Goal: Task Accomplishment & Management: Use online tool/utility

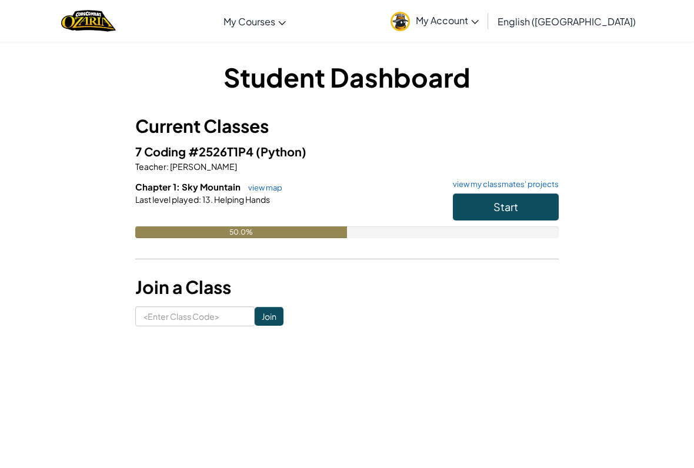
click at [544, 210] on button "Start" at bounding box center [506, 207] width 106 height 27
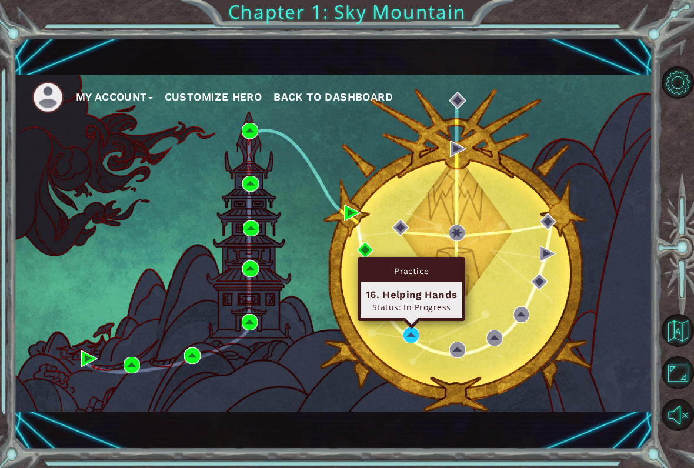
click at [398, 293] on div "16. Helping Hands" at bounding box center [411, 295] width 91 height 14
click at [419, 280] on div "Practice" at bounding box center [412, 271] width 102 height 22
click at [424, 260] on div "Practice" at bounding box center [412, 271] width 102 height 22
click at [427, 254] on div "My Account Customize Hero Back to Dashboard" at bounding box center [333, 243] width 639 height 337
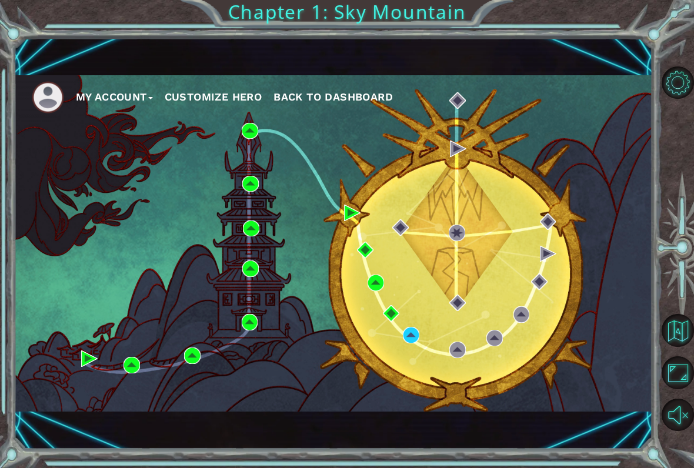
click at [420, 261] on div "My Account Customize Hero Back to Dashboard" at bounding box center [333, 243] width 639 height 337
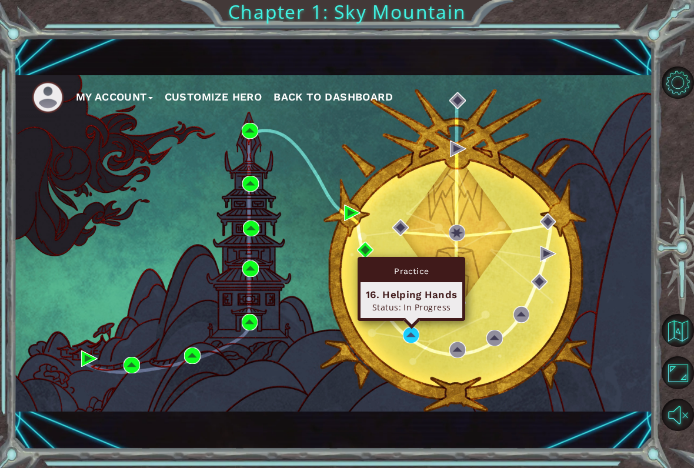
click at [414, 319] on div "Practice 16. Helping Hands Status: In Progress" at bounding box center [412, 289] width 108 height 64
click at [408, 338] on img at bounding box center [411, 335] width 16 height 16
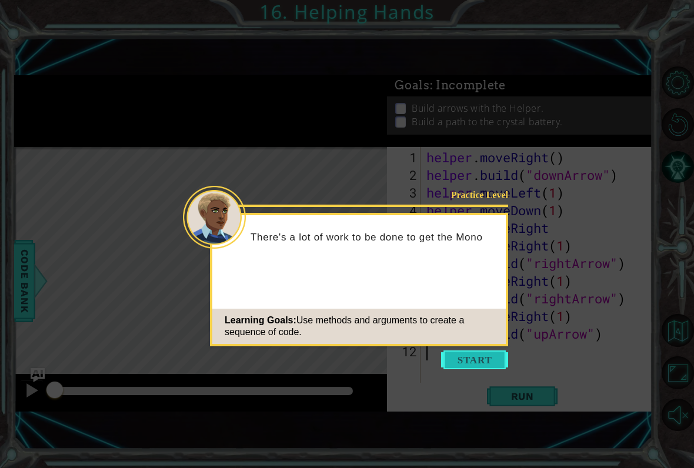
click at [487, 361] on button "Start" at bounding box center [474, 360] width 67 height 19
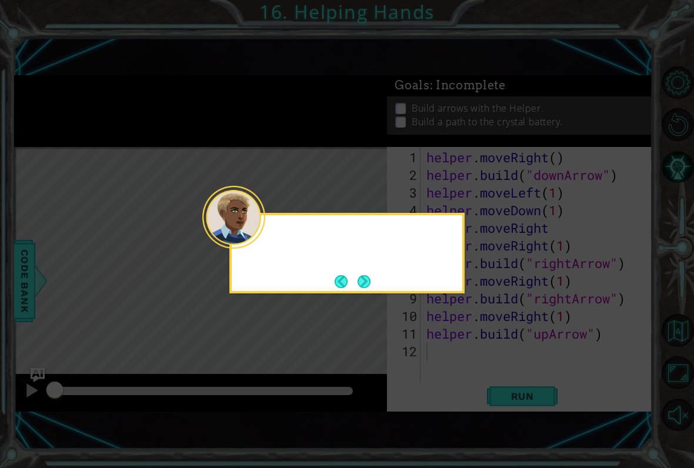
click at [487, 359] on icon at bounding box center [347, 234] width 694 height 468
click at [365, 284] on button "Next" at bounding box center [364, 281] width 13 height 13
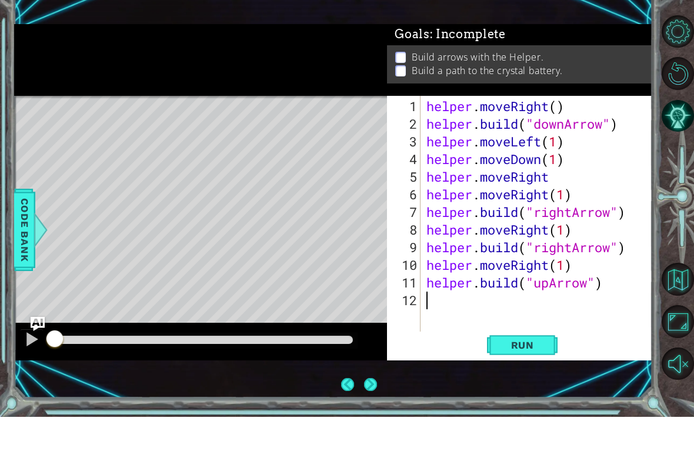
scroll to position [14, 0]
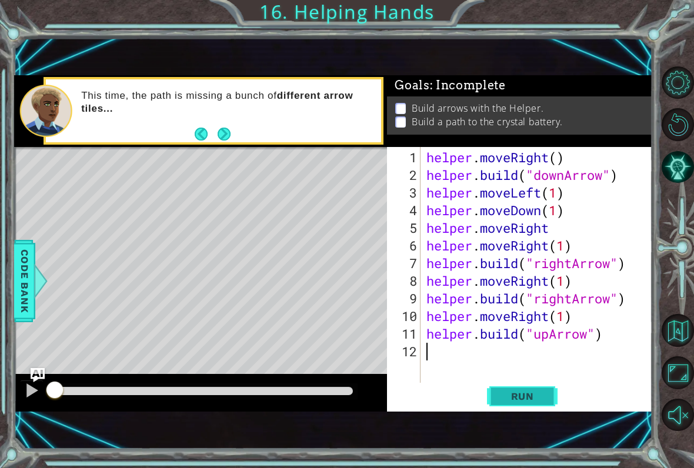
click at [536, 396] on span "Run" at bounding box center [523, 397] width 46 height 12
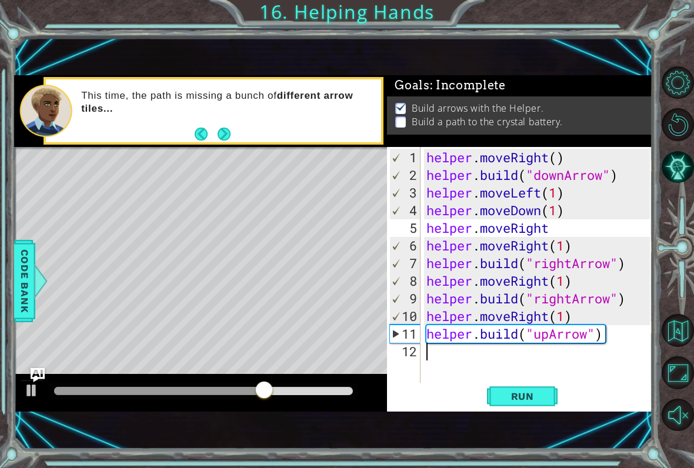
type textarea "[DOMAIN_NAME]("upArrow")"
click at [606, 342] on div "helper . moveRight ( ) helper . build ( "downArrow" ) helper . moveLeft ( 1 ) h…" at bounding box center [540, 290] width 232 height 283
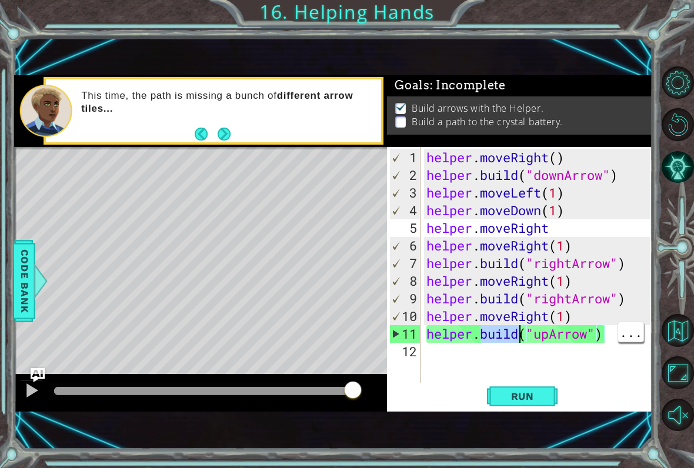
type textarea "[DOMAIN_NAME]("upArrow")"
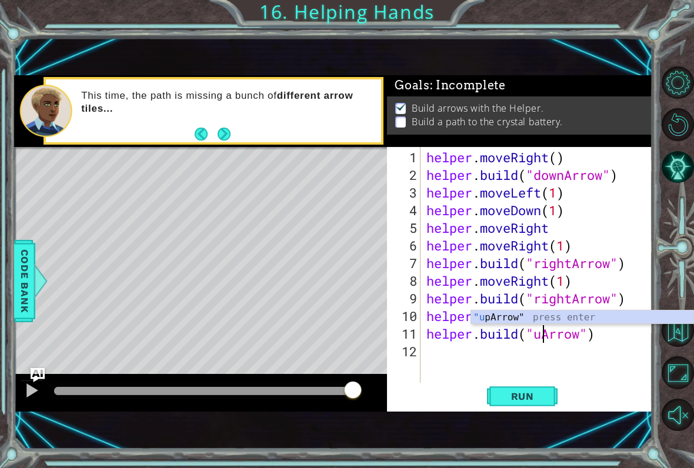
scroll to position [0, 6]
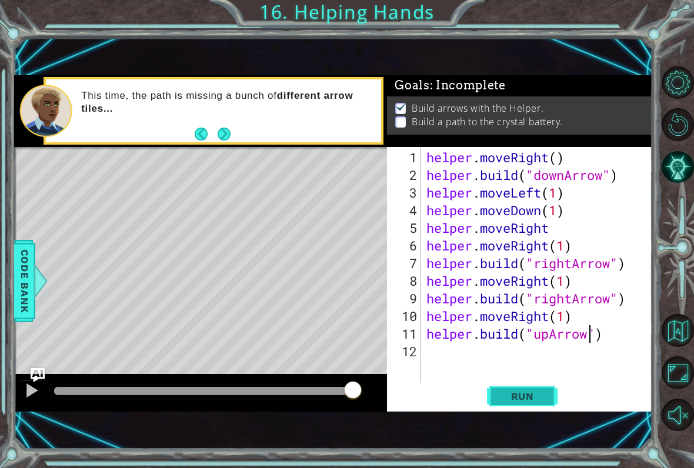
type textarea "[DOMAIN_NAME]("upArrow")"
click at [536, 399] on span "Run" at bounding box center [523, 397] width 46 height 12
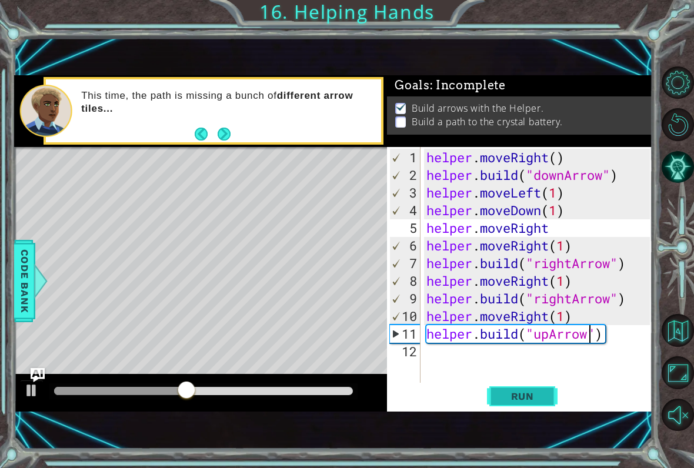
click at [519, 388] on button "Run" at bounding box center [522, 396] width 71 height 26
click at [525, 393] on span "Run" at bounding box center [523, 397] width 46 height 12
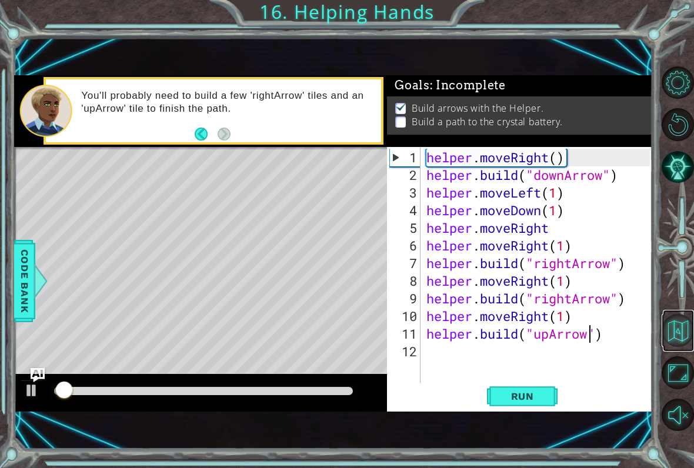
click at [678, 339] on button "Back to Map" at bounding box center [678, 330] width 33 height 33
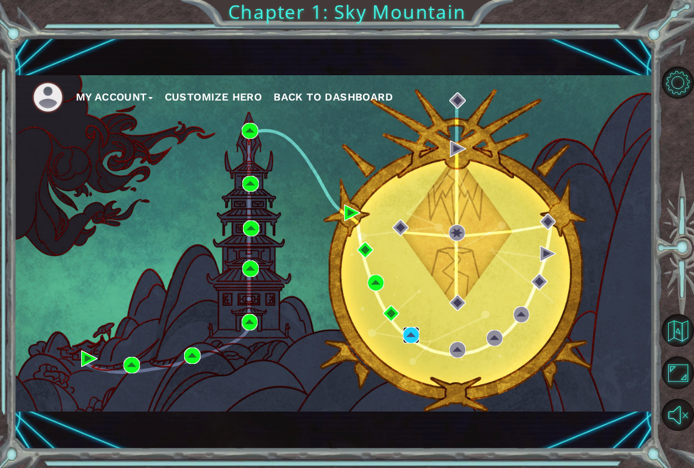
click at [414, 338] on img at bounding box center [411, 335] width 16 height 16
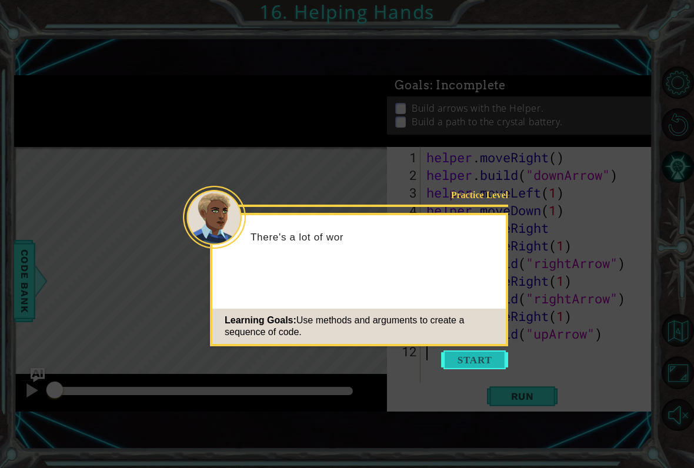
click at [486, 357] on button "Start" at bounding box center [474, 360] width 67 height 19
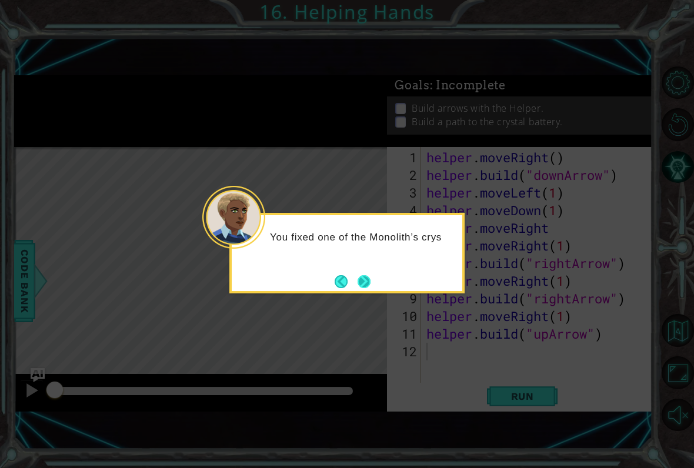
click at [358, 277] on button "Next" at bounding box center [364, 281] width 13 height 13
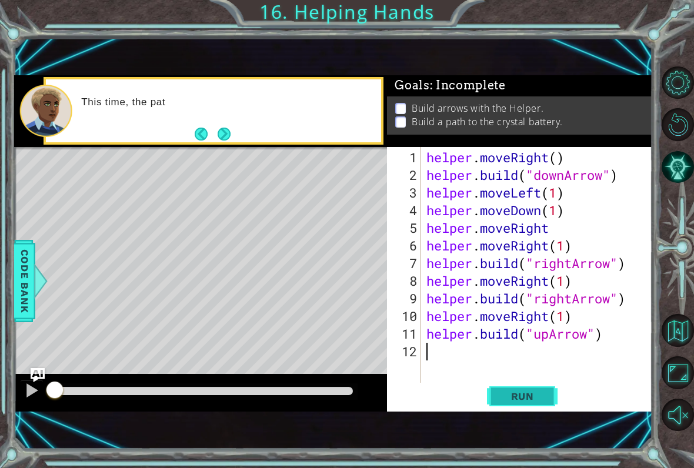
click at [534, 394] on span "Run" at bounding box center [523, 397] width 46 height 12
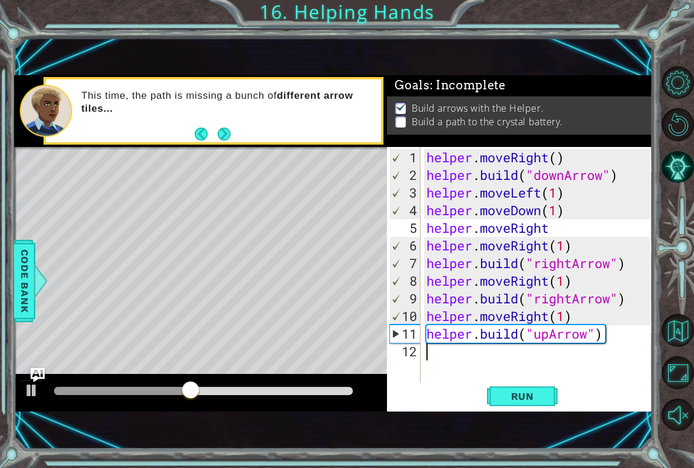
click at [590, 333] on div "helper . moveRight ( ) helper . build ( "downArrow" ) helper . moveLeft ( 1 ) h…" at bounding box center [540, 290] width 232 height 283
type textarea "[DOMAIN_NAME]("upArrow")"
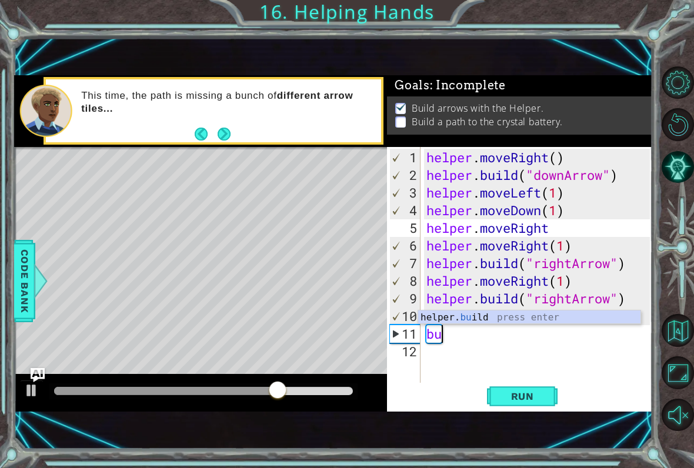
type textarea "b"
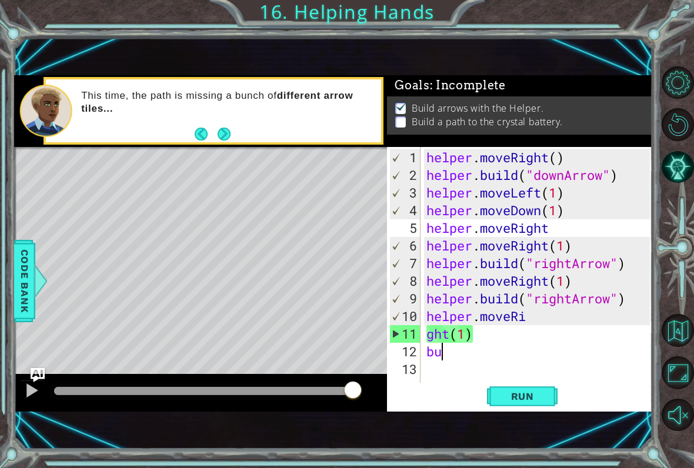
drag, startPoint x: 478, startPoint y: 354, endPoint x: 416, endPoint y: 335, distance: 65.2
click at [416, 335] on div "ght(1) 1 2 3 4 5 6 7 8 9 10 11 12 13 helper . moveRight ( ) helper . build ( "d…" at bounding box center [518, 270] width 263 height 247
type textarea "ght(1) bu"
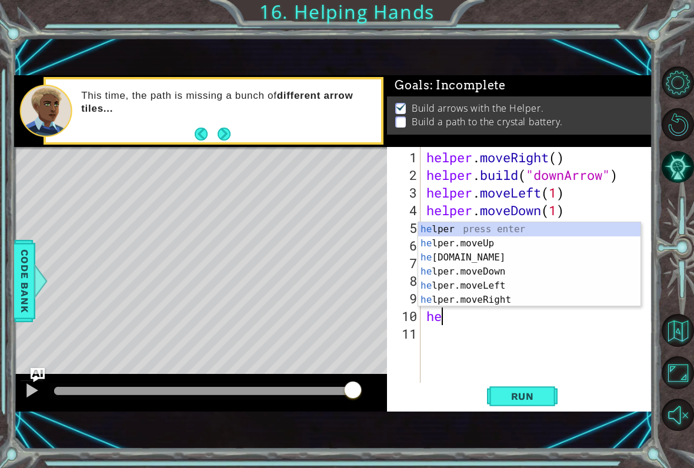
type textarea "h"
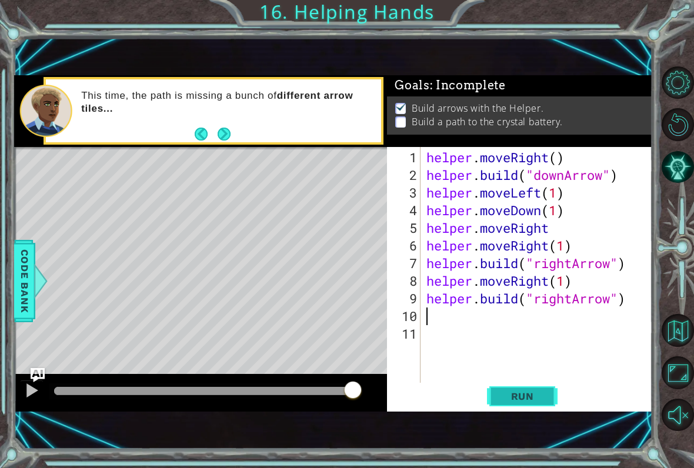
click at [541, 398] on span "Run" at bounding box center [523, 397] width 46 height 12
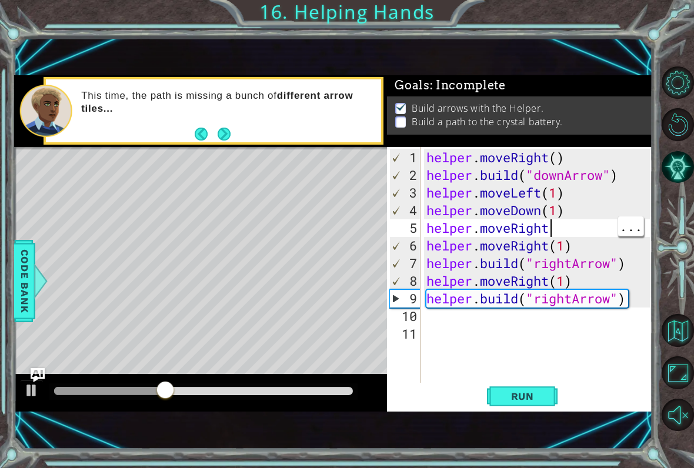
type textarea "helper.moveRight()"
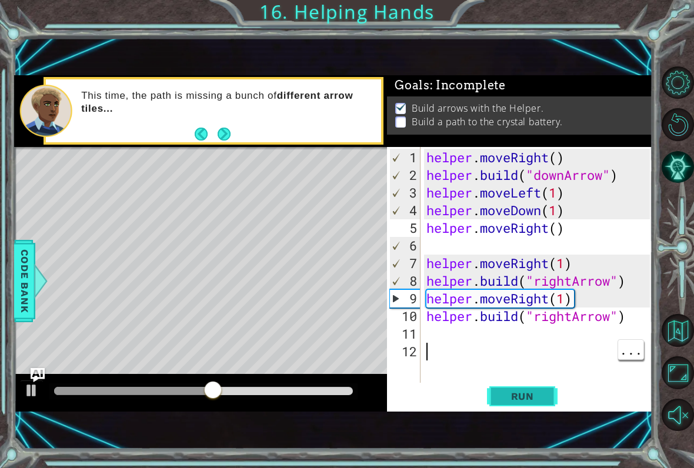
click at [542, 398] on span "Run" at bounding box center [523, 397] width 46 height 12
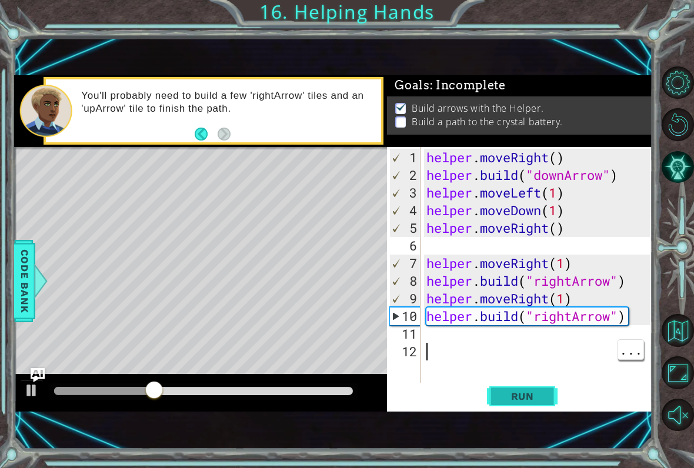
click at [521, 403] on button "Run" at bounding box center [522, 396] width 71 height 26
click at [524, 381] on div "helper . moveRight ( ) helper . build ( "downArrow" ) helper . moveLeft ( 1 ) h…" at bounding box center [540, 290] width 232 height 283
click at [22, 394] on button at bounding box center [32, 392] width 24 height 24
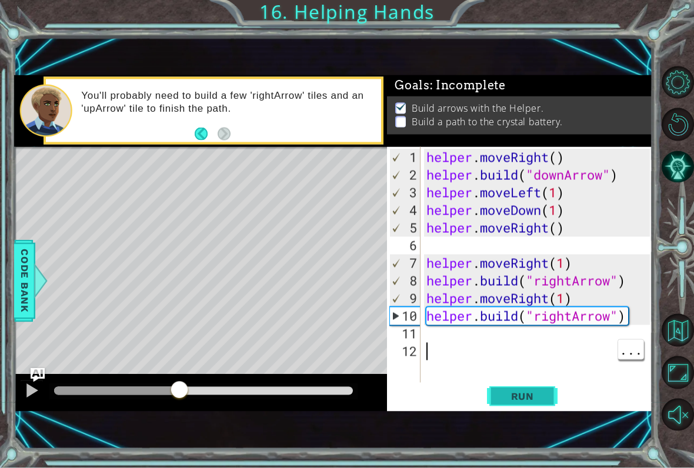
click at [506, 394] on span "Run" at bounding box center [523, 397] width 46 height 12
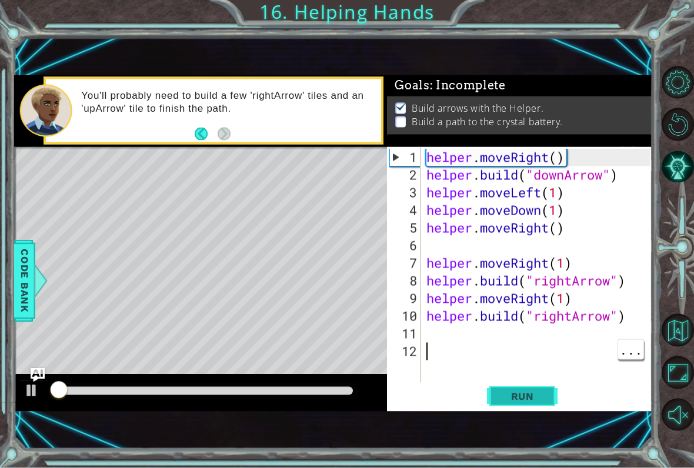
click at [529, 397] on span "Run" at bounding box center [523, 397] width 46 height 12
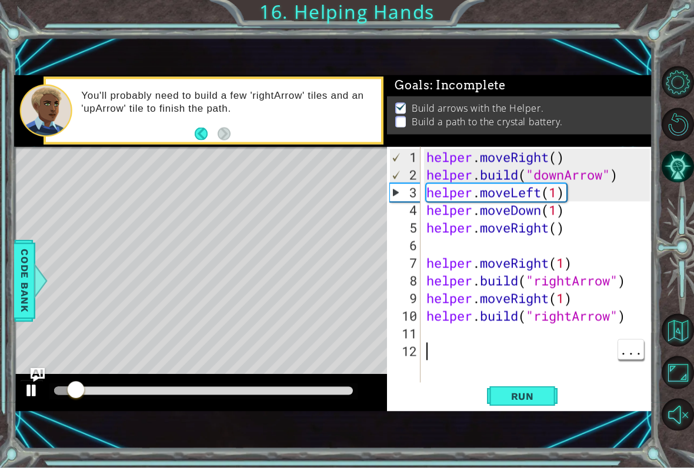
click at [20, 398] on button at bounding box center [32, 392] width 24 height 24
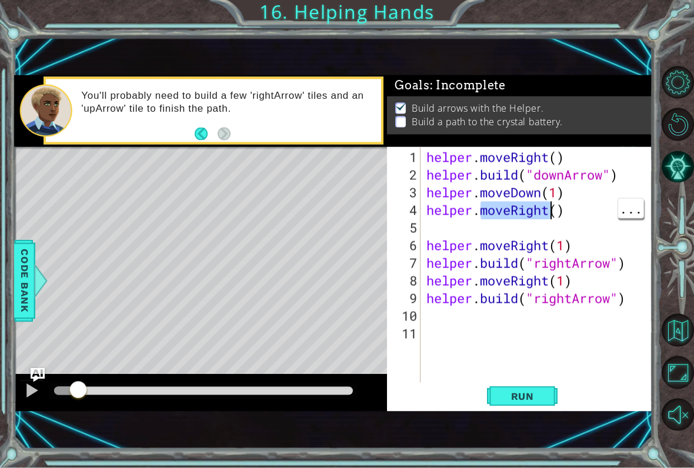
type textarea "helper.moveRight()"
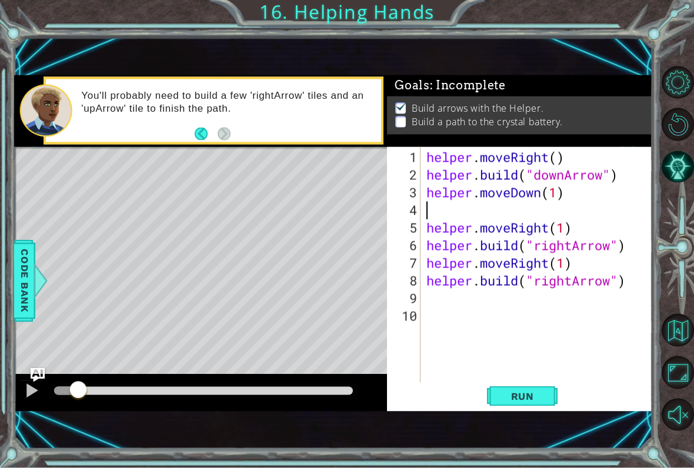
type textarea "helper.moveDown(1)"
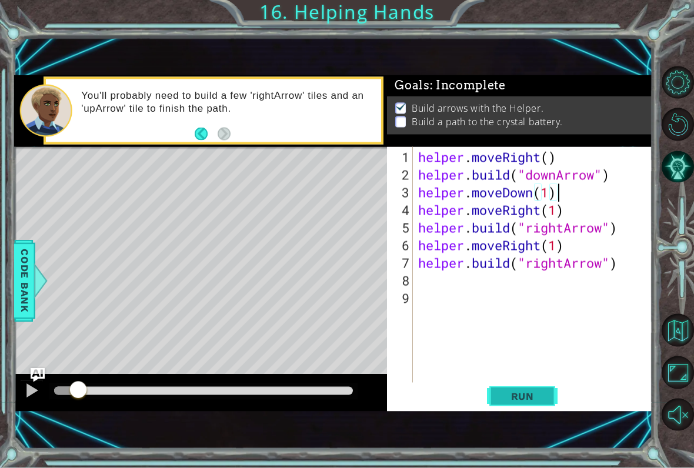
click at [527, 394] on span "Run" at bounding box center [523, 397] width 46 height 12
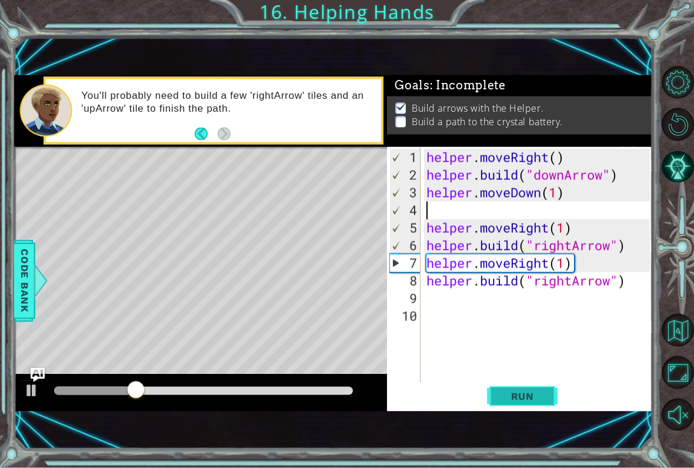
click at [512, 393] on span "Run" at bounding box center [523, 397] width 46 height 12
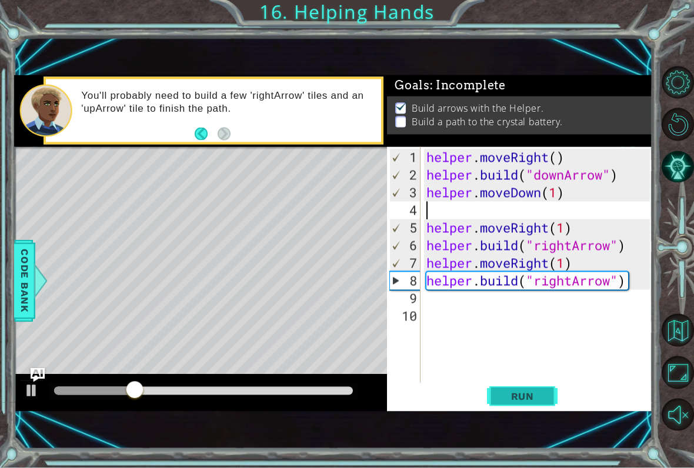
type textarea "helper.moveRight(1)"
click at [474, 208] on div "helper . moveRight ( ) helper . build ( "downArrow" ) helper . moveDown ( 1 ) h…" at bounding box center [540, 290] width 232 height 283
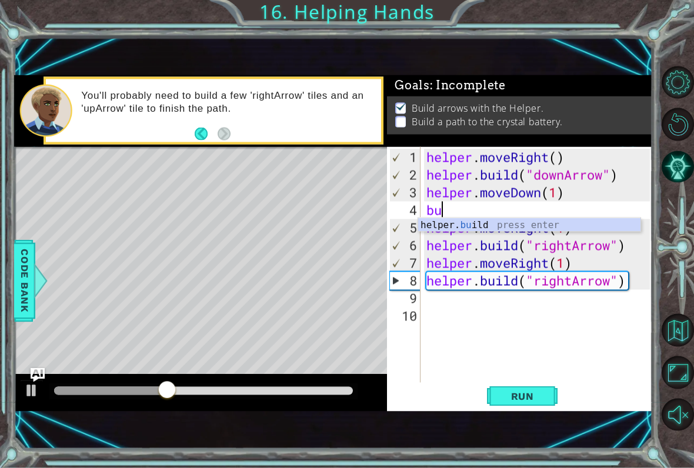
scroll to position [0, 1]
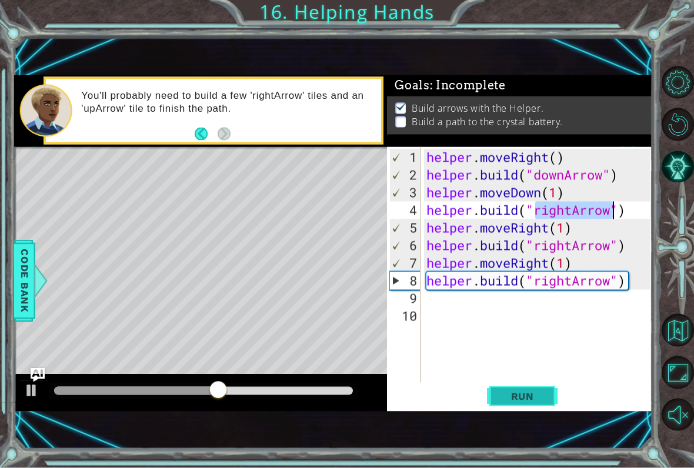
click at [544, 387] on button "Run" at bounding box center [522, 396] width 71 height 26
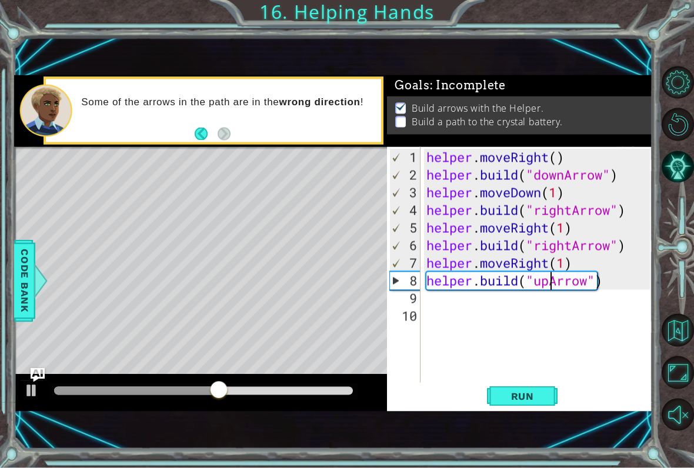
scroll to position [0, 6]
type textarea "[DOMAIN_NAME]("upArrow")"
click at [538, 392] on span "Run" at bounding box center [523, 397] width 46 height 12
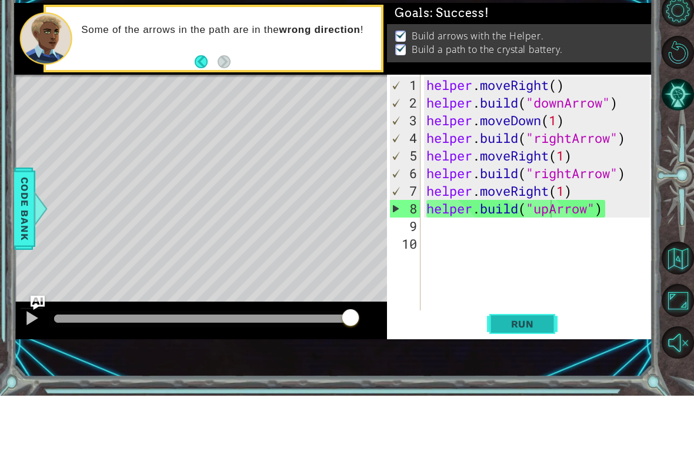
scroll to position [14, 0]
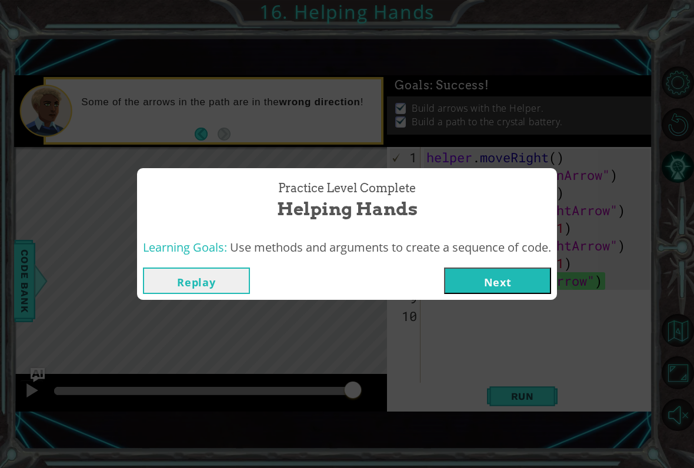
click at [507, 280] on button "Next" at bounding box center [497, 281] width 107 height 26
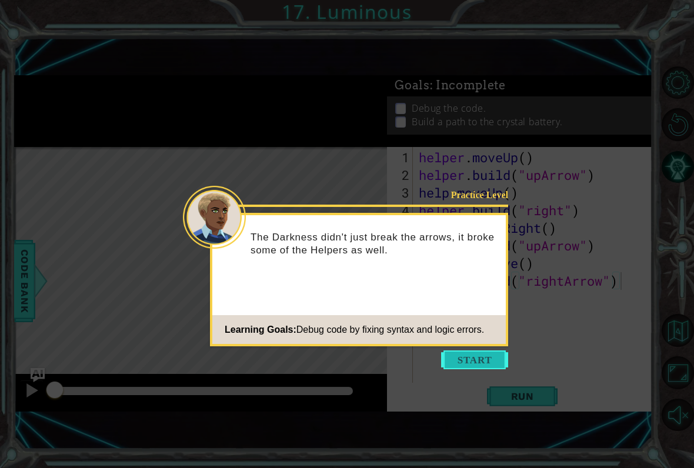
click at [483, 364] on button "Start" at bounding box center [474, 360] width 67 height 19
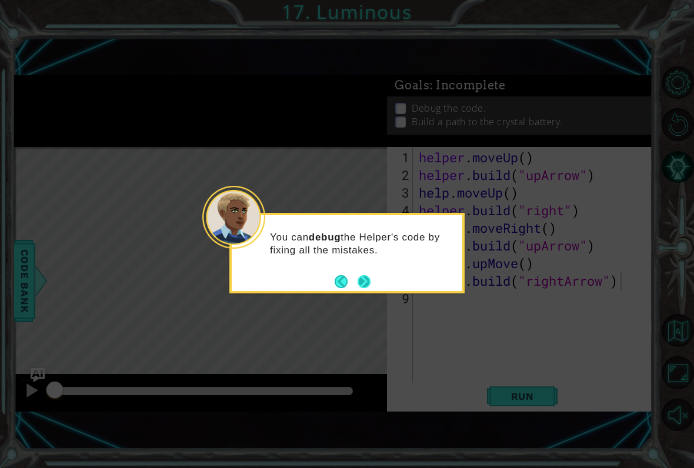
click at [361, 287] on button "Next" at bounding box center [364, 281] width 13 height 13
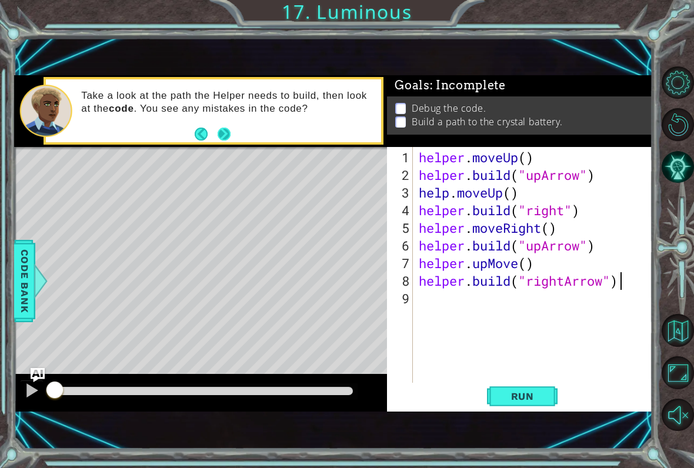
click at [227, 128] on button "Next" at bounding box center [224, 134] width 13 height 13
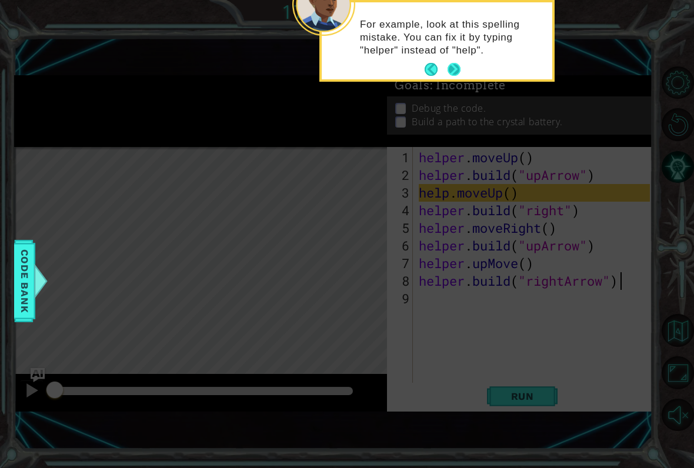
click at [451, 76] on button "Next" at bounding box center [454, 69] width 13 height 13
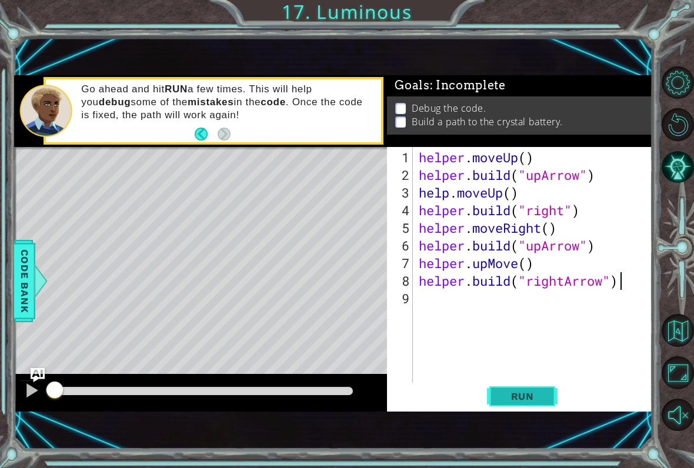
click at [530, 397] on span "Run" at bounding box center [523, 397] width 46 height 12
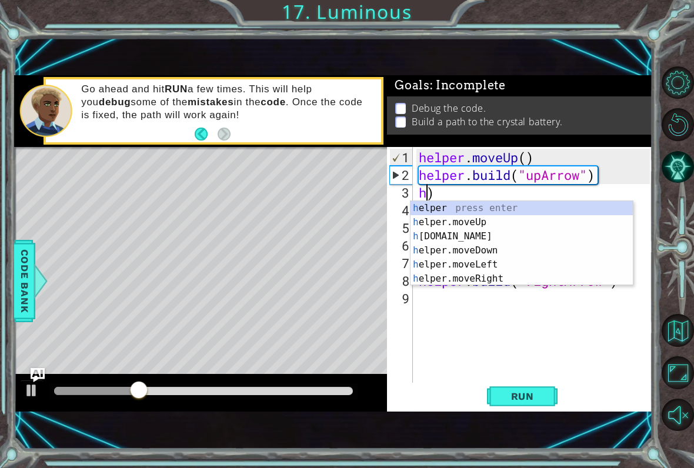
type textarea ")"
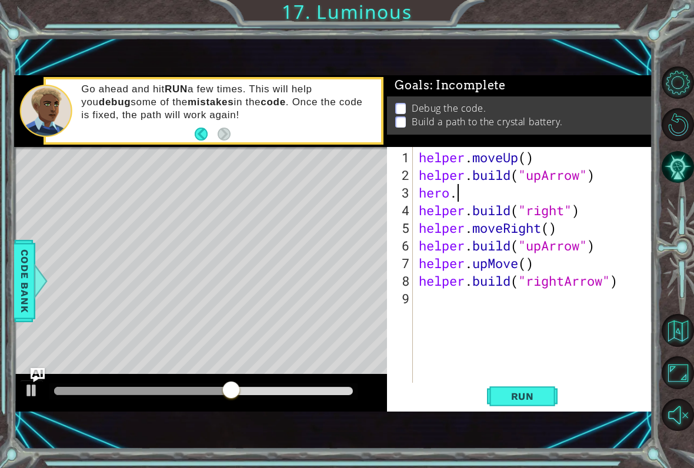
scroll to position [0, 1]
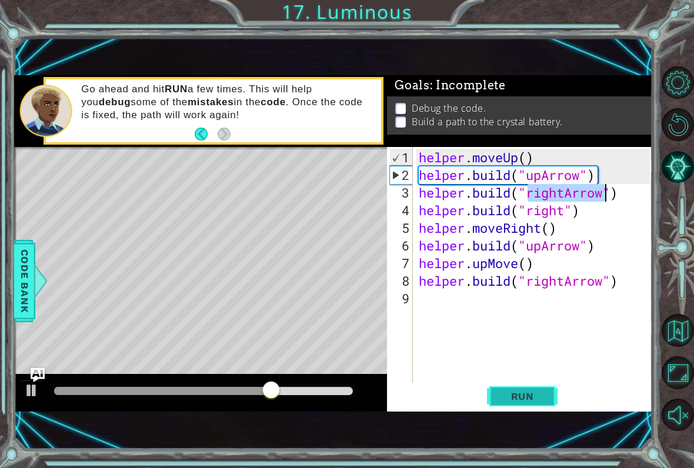
click at [517, 400] on span "Run" at bounding box center [523, 397] width 46 height 12
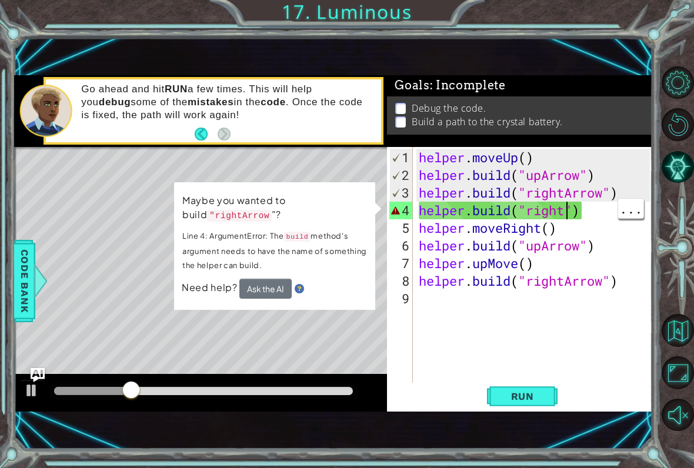
click at [566, 210] on div "helper . moveUp ( ) helper . build ( "upArrow" ) helper . build ( "rightArrow" …" at bounding box center [537, 290] width 240 height 283
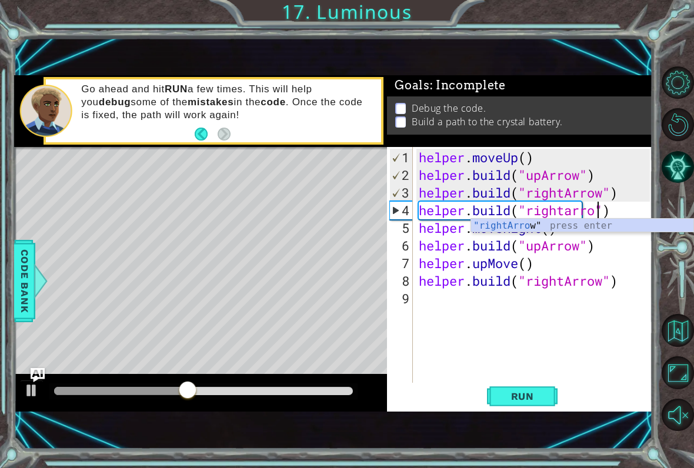
scroll to position [0, 9]
click at [536, 407] on button "Run" at bounding box center [522, 396] width 71 height 26
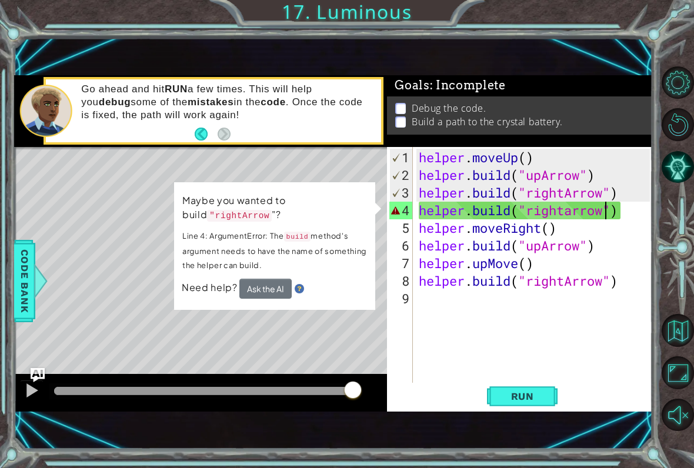
click at [623, 211] on div "helper . moveUp ( ) helper . build ( "upArrow" ) helper . build ( "rightArrow" …" at bounding box center [537, 290] width 240 height 283
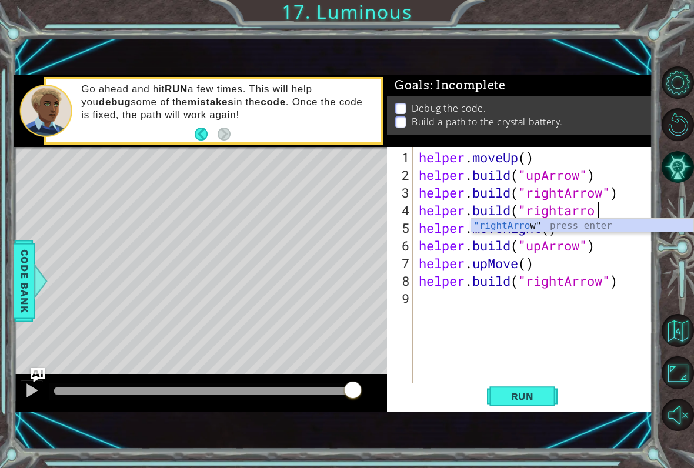
scroll to position [0, 7]
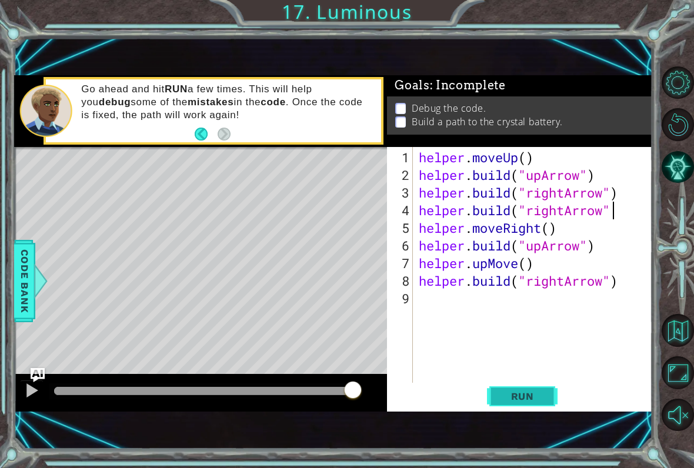
click at [509, 388] on button "Run" at bounding box center [522, 396] width 71 height 26
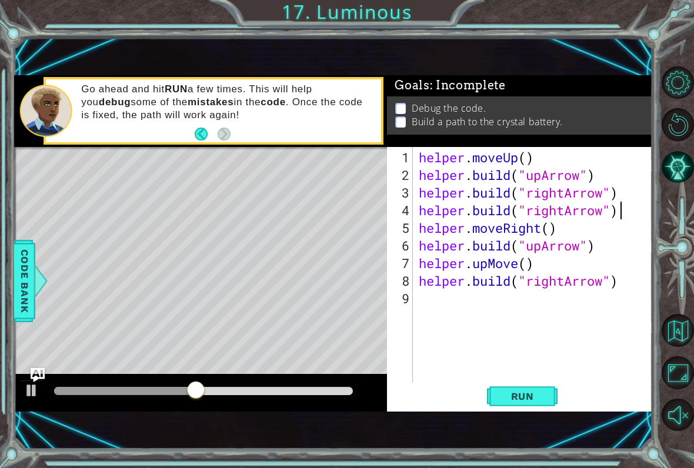
scroll to position [0, 9]
click at [539, 391] on span "Run" at bounding box center [523, 397] width 46 height 12
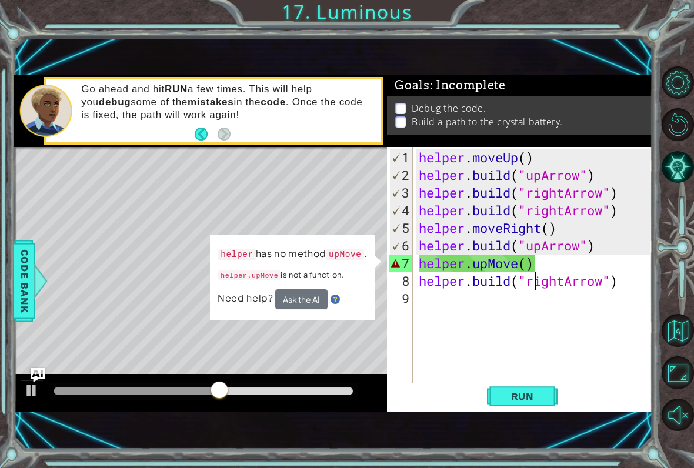
click at [537, 271] on div "helper . moveUp ( ) helper . build ( "upArrow" ) helper . build ( "rightArrow" …" at bounding box center [537, 290] width 240 height 283
click at [537, 265] on div "helper . moveUp ( ) helper . build ( "upArrow" ) helper . build ( "rightArrow" …" at bounding box center [537, 290] width 240 height 283
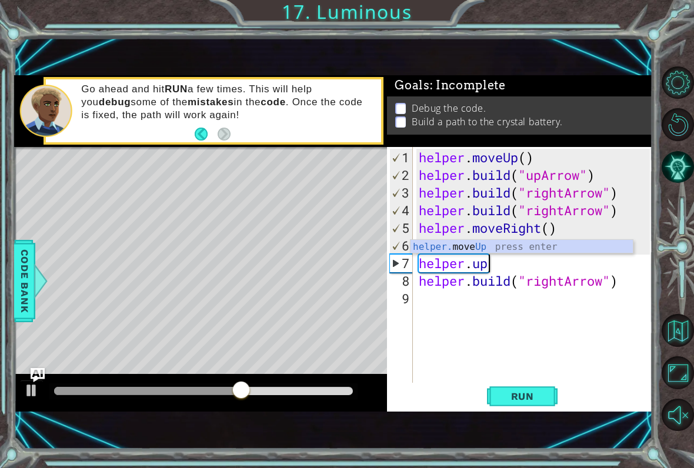
scroll to position [0, 2]
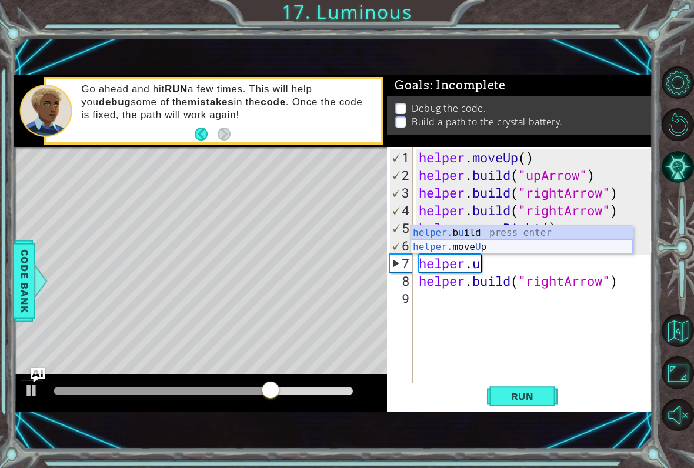
click at [504, 245] on div "helper. b u ild press enter helper. move U p press enter" at bounding box center [522, 254] width 222 height 57
type textarea "helper.moveUp(1)"
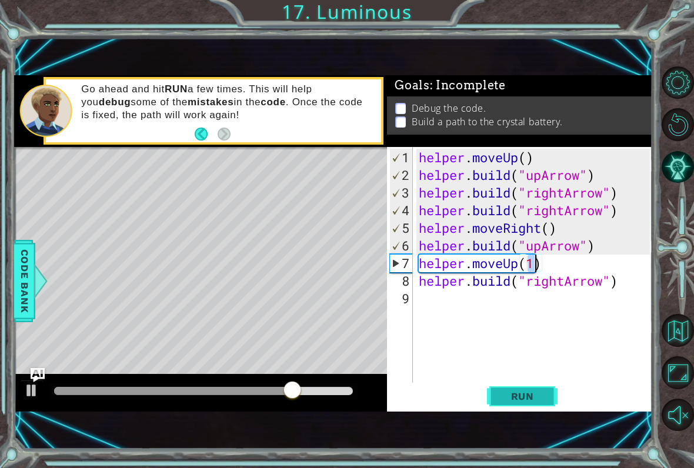
click at [519, 392] on span "Run" at bounding box center [523, 397] width 46 height 12
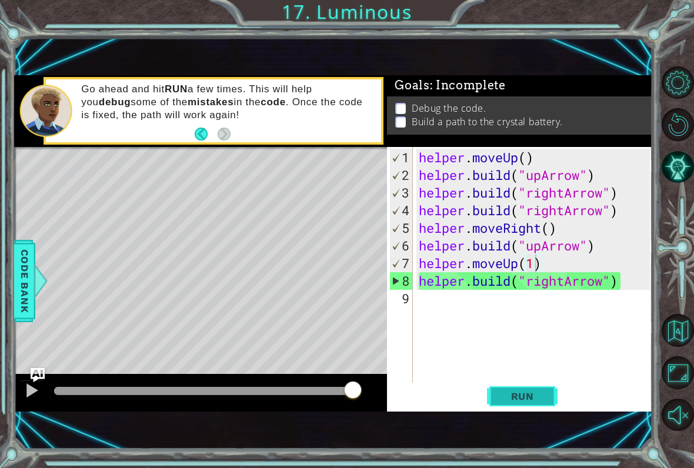
click at [507, 397] on span "Run" at bounding box center [523, 397] width 46 height 12
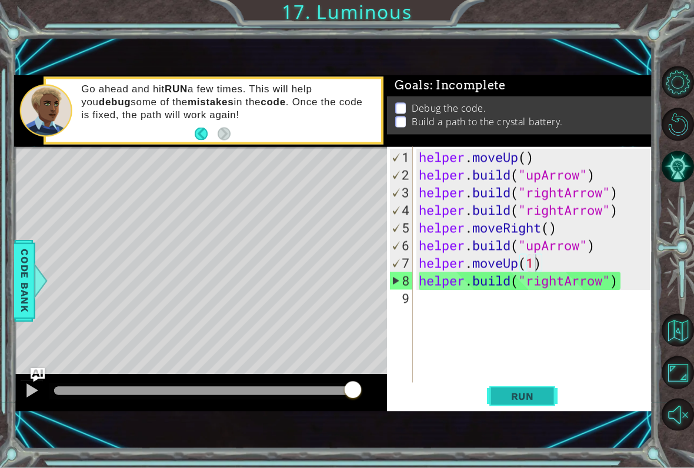
scroll to position [14, 0]
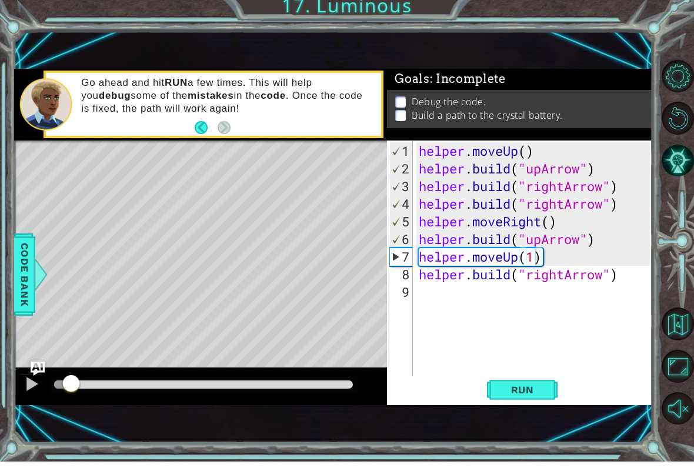
drag, startPoint x: 359, startPoint y: 394, endPoint x: 58, endPoint y: 401, distance: 300.8
click at [58, 401] on div at bounding box center [201, 393] width 374 height 38
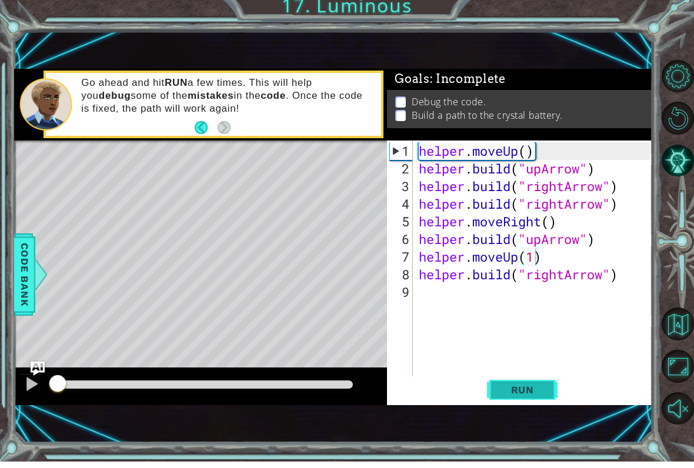
click at [533, 383] on button "Run" at bounding box center [522, 396] width 71 height 26
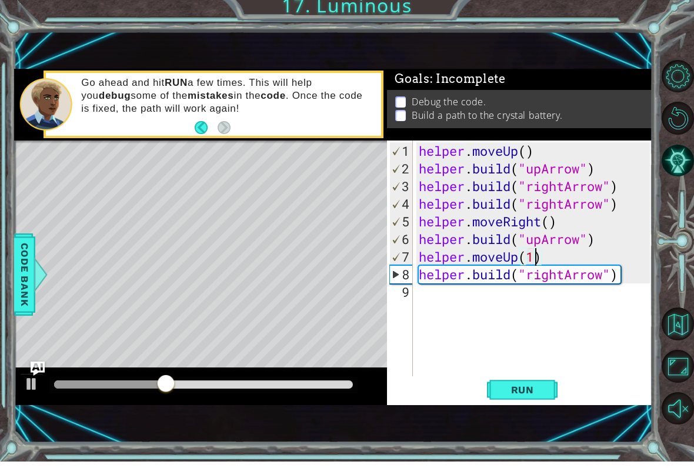
click at [445, 305] on div "helper . moveUp ( ) helper . build ( "upArrow" ) helper . build ( "rightArrow" …" at bounding box center [537, 290] width 240 height 283
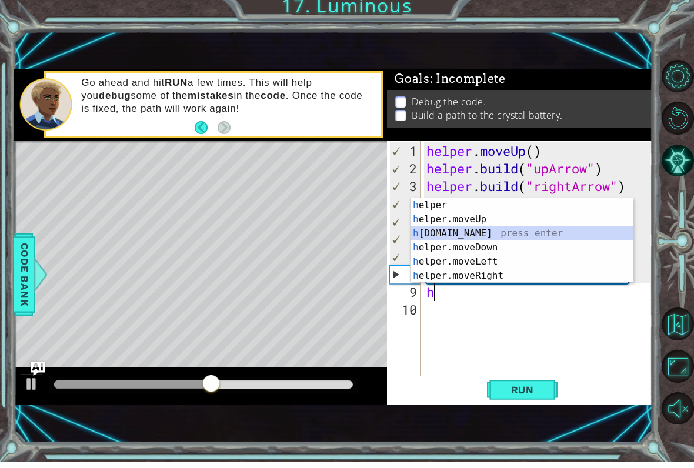
click at [457, 235] on div "h elper press enter h elper.moveUp press enter h [DOMAIN_NAME] press enter h el…" at bounding box center [522, 261] width 222 height 113
type textarea "[DOMAIN_NAME]("rightArrow")"
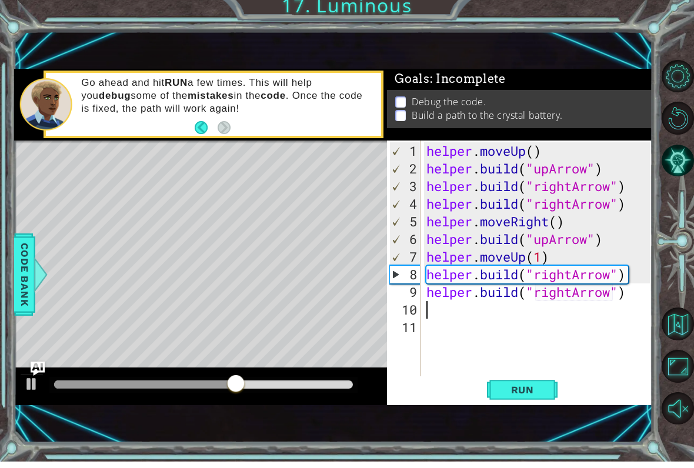
click at [515, 408] on div "1 ההההההההההההההההההההההההההההההההההההההההההההההההההההההההההההההההההההההההההההה…" at bounding box center [333, 244] width 639 height 413
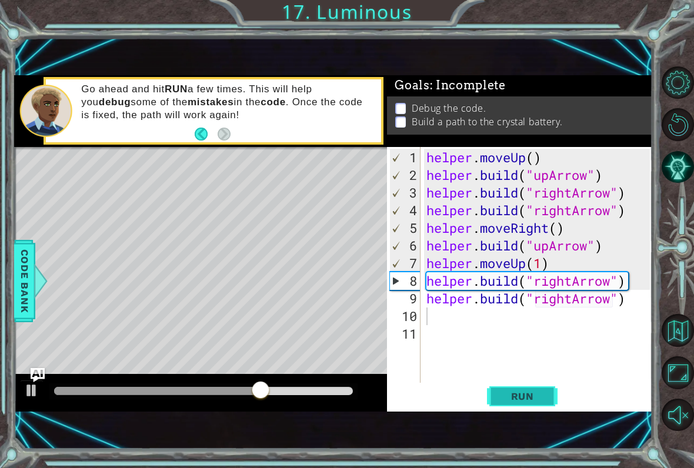
click at [521, 401] on span "Run" at bounding box center [523, 397] width 46 height 12
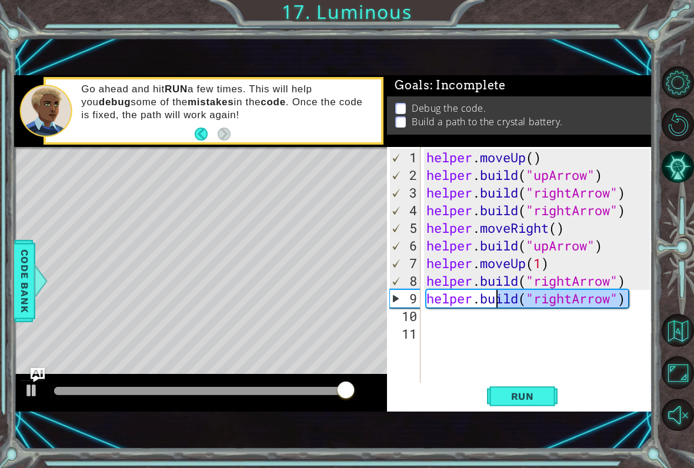
drag, startPoint x: 627, startPoint y: 298, endPoint x: 490, endPoint y: 305, distance: 136.7
click at [490, 305] on div "helper . moveUp ( ) helper . build ( "upArrow" ) helper . build ( "rightArrow" …" at bounding box center [540, 290] width 232 height 283
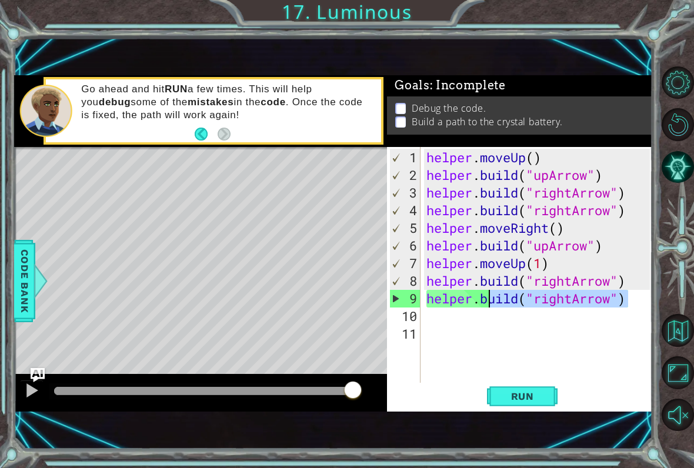
drag, startPoint x: 490, startPoint y: 302, endPoint x: 371, endPoint y: 321, distance: 120.5
click at [371, 321] on div "1 ההההההההההההההההההההההההההההההההההההההההההההההההההההההההההההההההההההההההההההה…" at bounding box center [333, 243] width 639 height 337
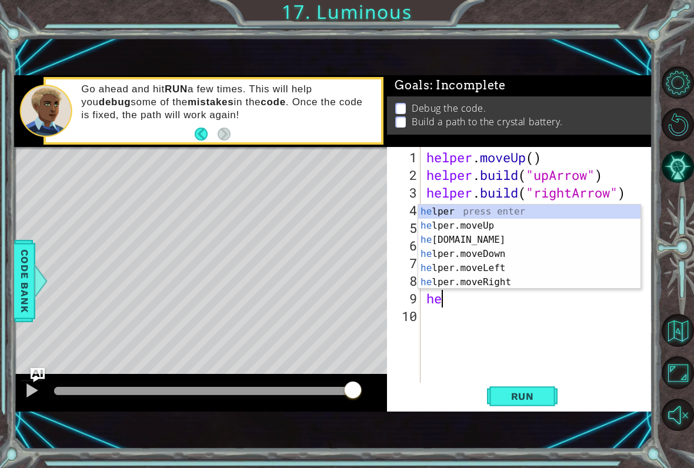
type textarea "h"
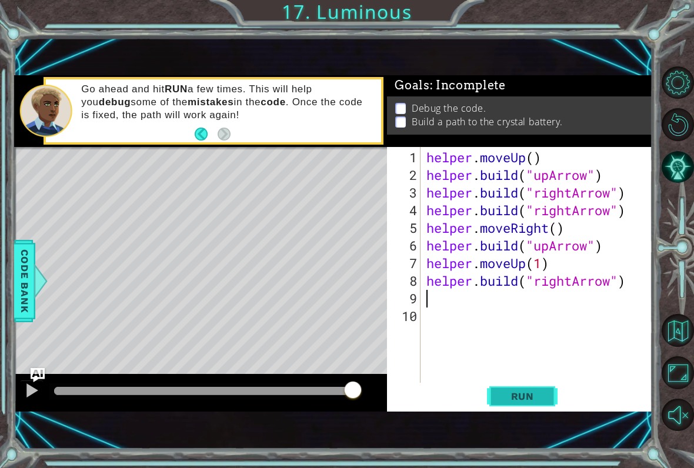
click at [511, 384] on button "Run" at bounding box center [522, 396] width 71 height 26
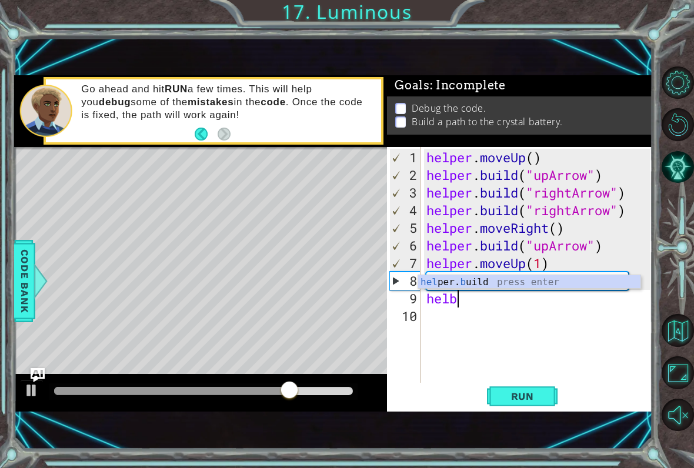
scroll to position [0, 1]
click at [455, 282] on div "hel per. b uild press enter" at bounding box center [529, 296] width 222 height 42
type textarea "[DOMAIN_NAME]("rightArrow")"
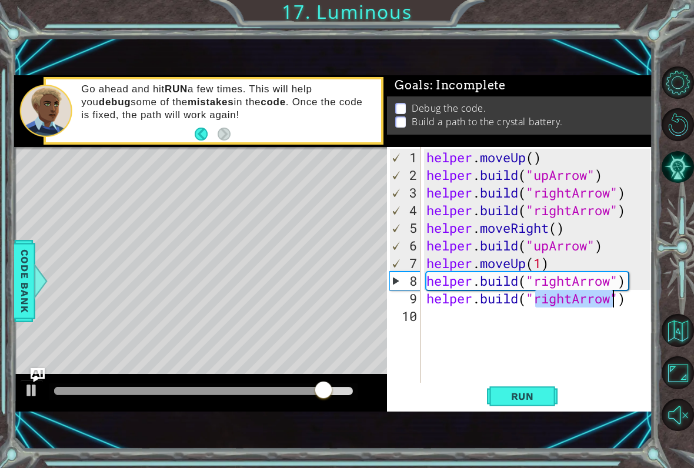
click at [453, 321] on div "helper . moveUp ( ) helper . build ( "upArrow" ) helper . build ( "rightArrow" …" at bounding box center [540, 290] width 232 height 283
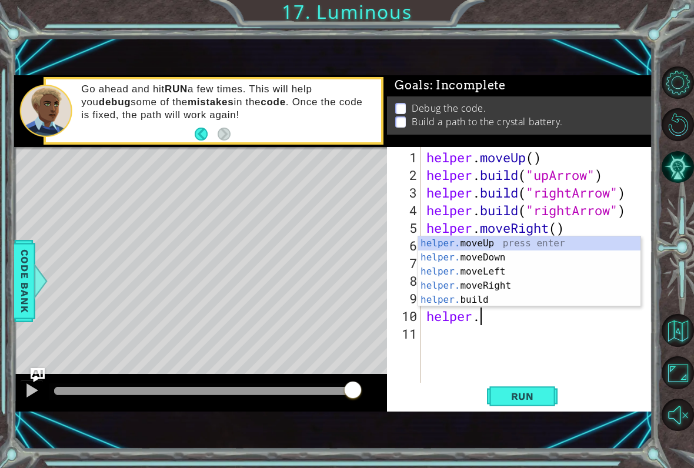
scroll to position [0, 2]
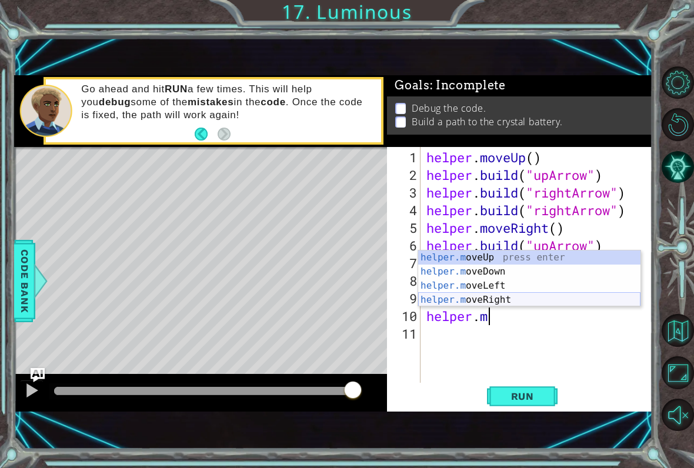
click at [509, 299] on div "helper.m oveUp press enter helper.m oveDown press enter helper.m oveLeft press …" at bounding box center [529, 293] width 222 height 85
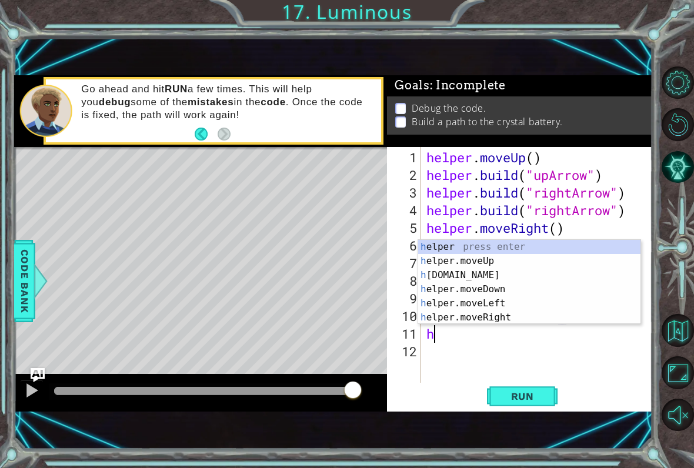
scroll to position [0, 6]
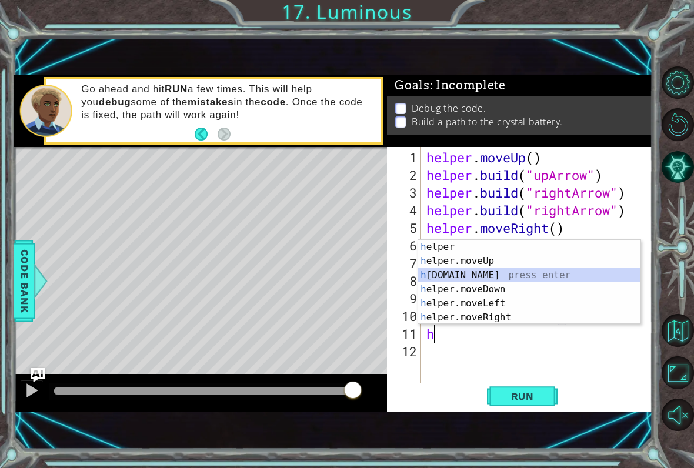
click at [496, 274] on div "h elper press enter h elper.moveUp press enter h [DOMAIN_NAME] press enter h el…" at bounding box center [529, 296] width 222 height 113
type textarea "[DOMAIN_NAME]("rightArrow")"
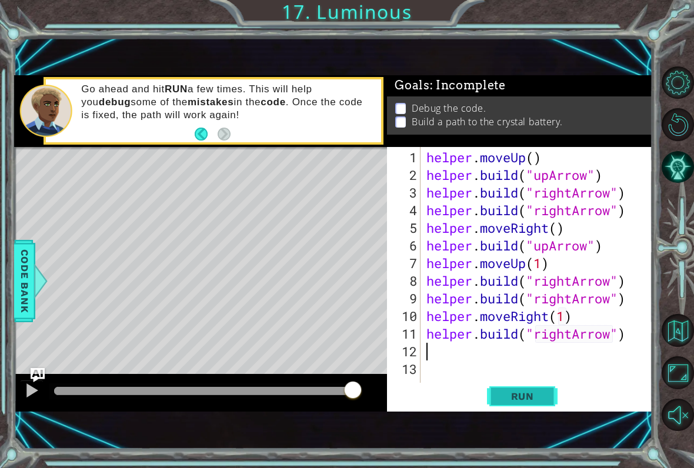
click at [510, 401] on span "Run" at bounding box center [523, 397] width 46 height 12
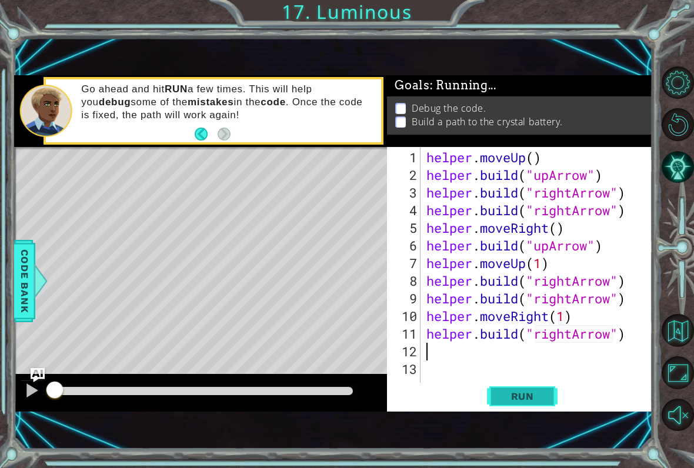
scroll to position [0, 0]
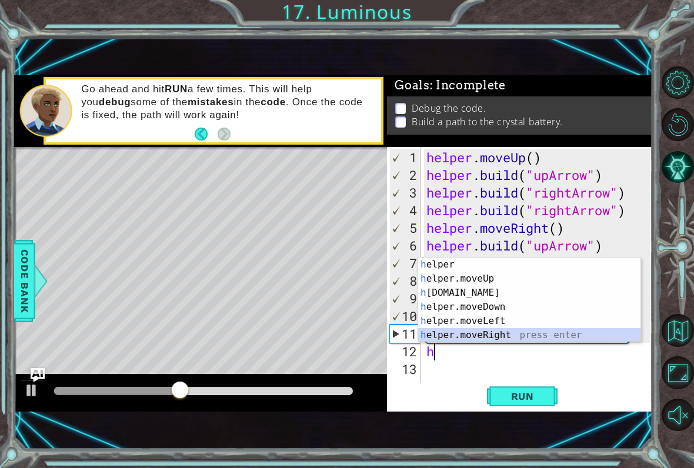
click at [490, 331] on div "h elper press enter h elper.moveUp press enter h [DOMAIN_NAME] press enter h el…" at bounding box center [529, 314] width 222 height 113
type textarea "helper.moveRight(1)"
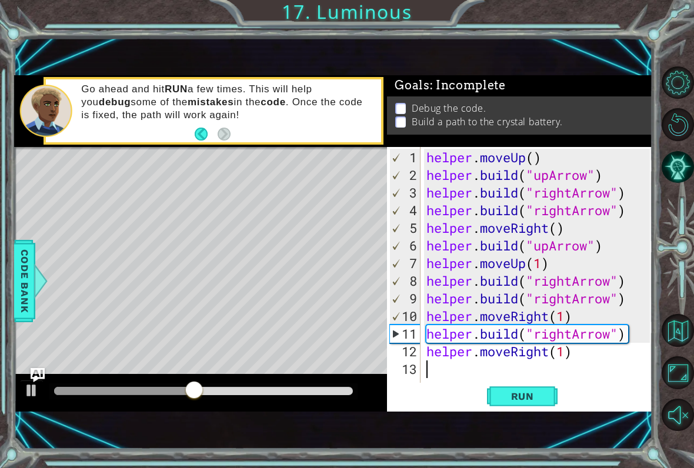
click at [458, 374] on div "helper . moveUp ( ) helper . build ( "upArrow" ) helper . build ( "rightArrow" …" at bounding box center [540, 290] width 232 height 283
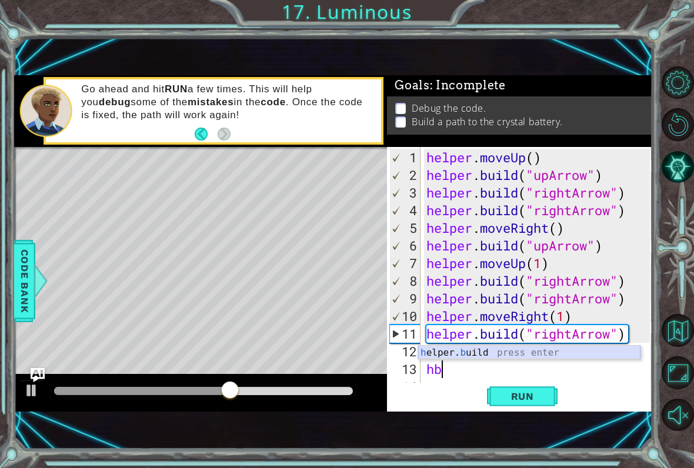
click at [489, 353] on div "h elper. b uild press enter" at bounding box center [529, 367] width 222 height 42
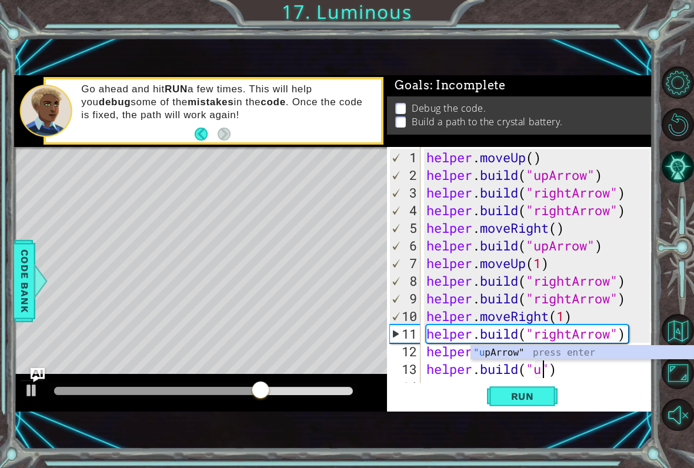
scroll to position [0, 5]
type textarea "[DOMAIN_NAME]("upArrow")"
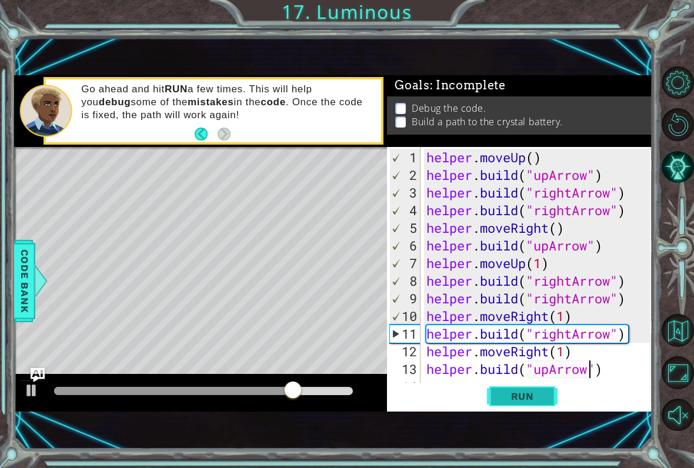
click at [536, 399] on span "Run" at bounding box center [523, 397] width 46 height 12
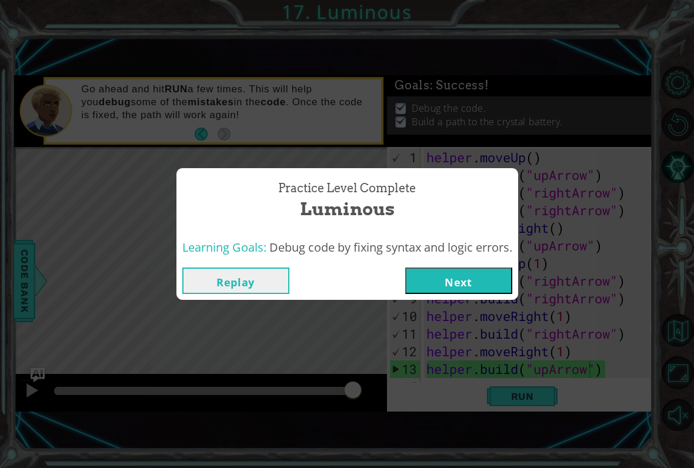
click at [468, 283] on button "Next" at bounding box center [459, 281] width 107 height 26
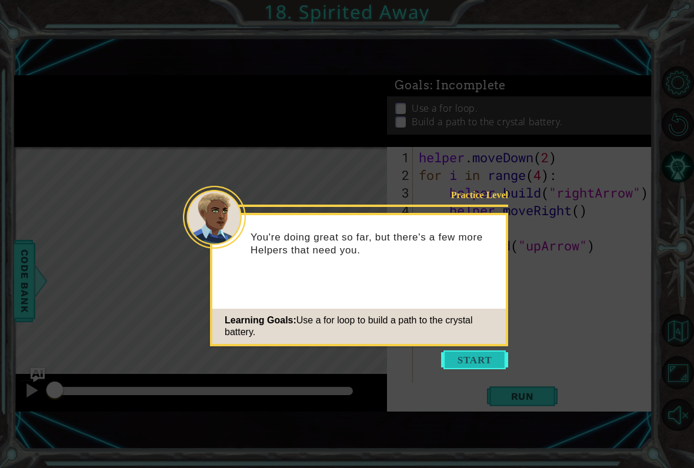
click at [471, 367] on button "Start" at bounding box center [474, 360] width 67 height 19
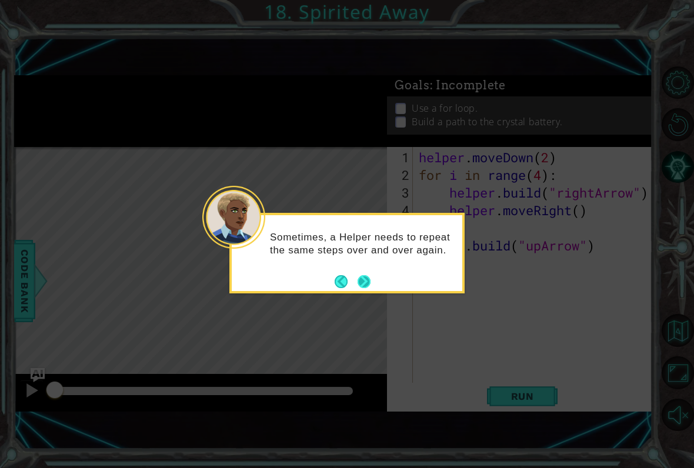
click at [369, 288] on button "Next" at bounding box center [364, 281] width 13 height 13
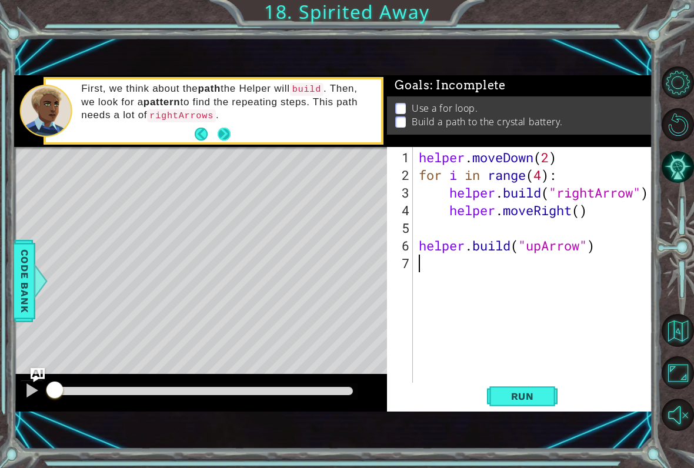
click at [231, 134] on button "Next" at bounding box center [224, 134] width 13 height 13
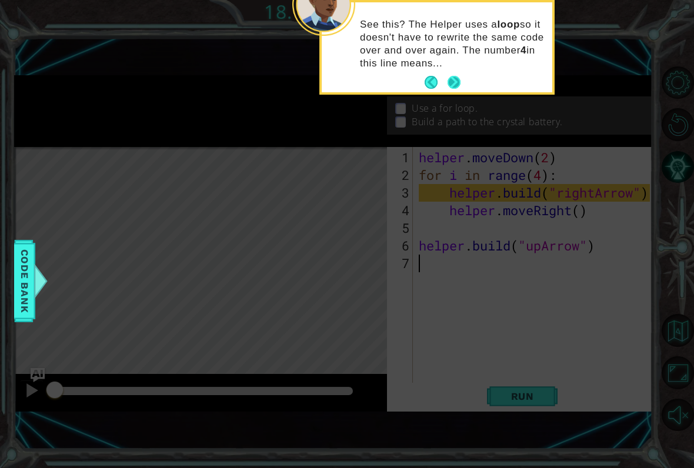
click at [448, 78] on button "Next" at bounding box center [454, 82] width 13 height 13
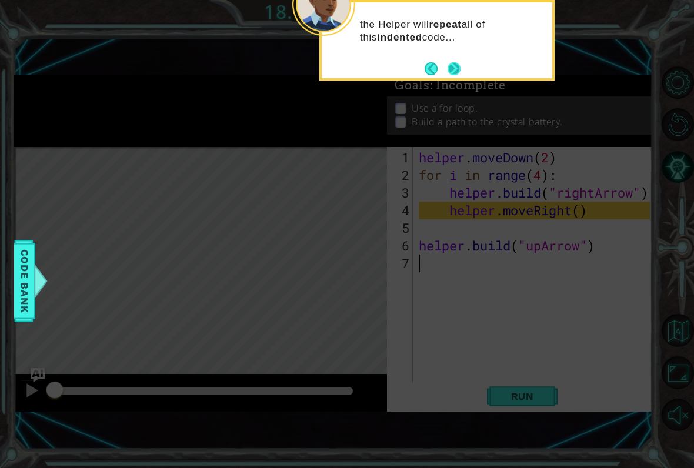
click at [457, 69] on button "Next" at bounding box center [454, 68] width 13 height 13
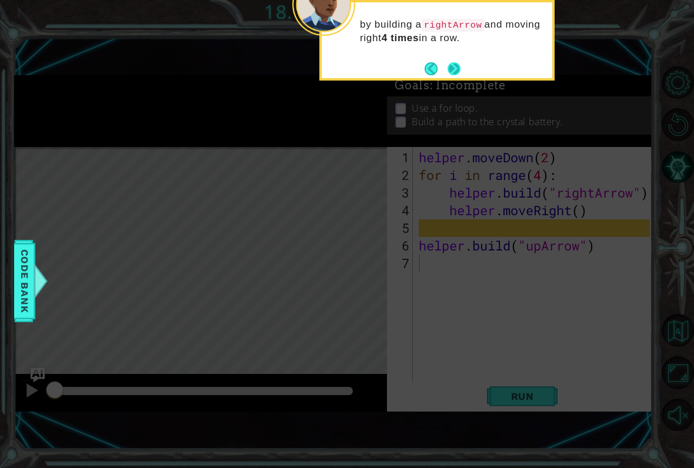
click at [460, 74] on button "Next" at bounding box center [454, 68] width 13 height 13
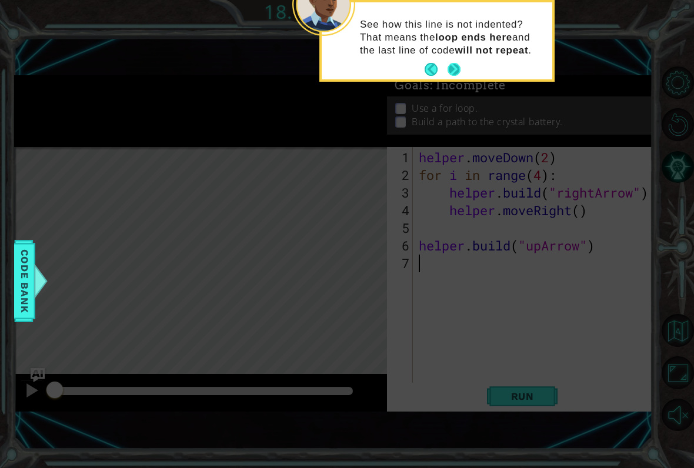
click at [455, 74] on button "Next" at bounding box center [454, 69] width 13 height 13
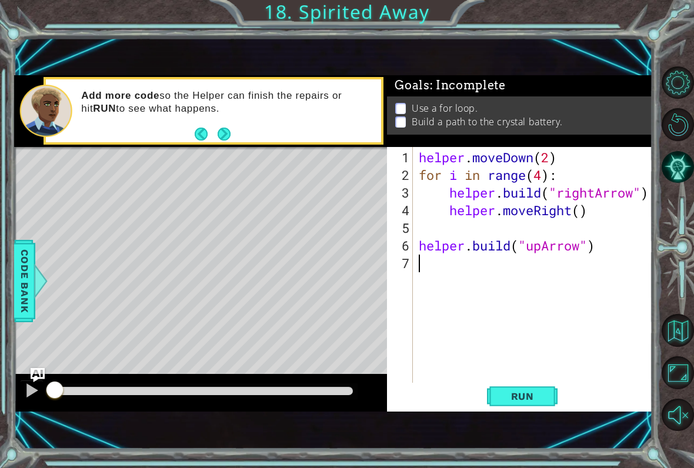
click at [536, 425] on div "1 ההההההההההההההההההההההההההההההההההההההההההההההההההההההההההההההההההההההההההההה…" at bounding box center [333, 244] width 639 height 413
click at [533, 391] on span "Run" at bounding box center [523, 397] width 46 height 12
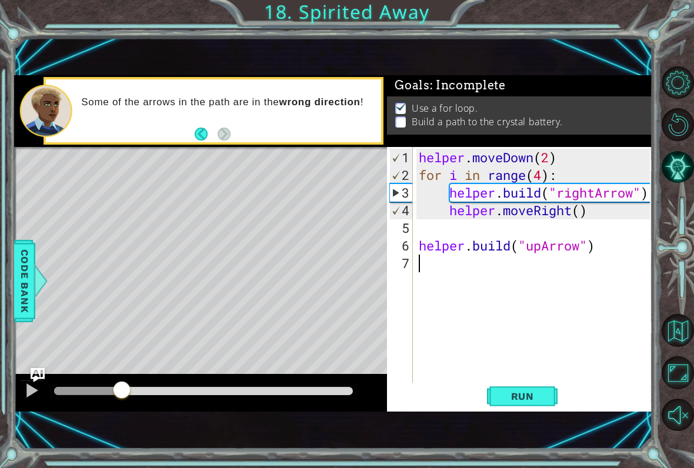
drag, startPoint x: 358, startPoint y: 395, endPoint x: 122, endPoint y: 407, distance: 235.7
click at [122, 408] on div at bounding box center [201, 393] width 374 height 38
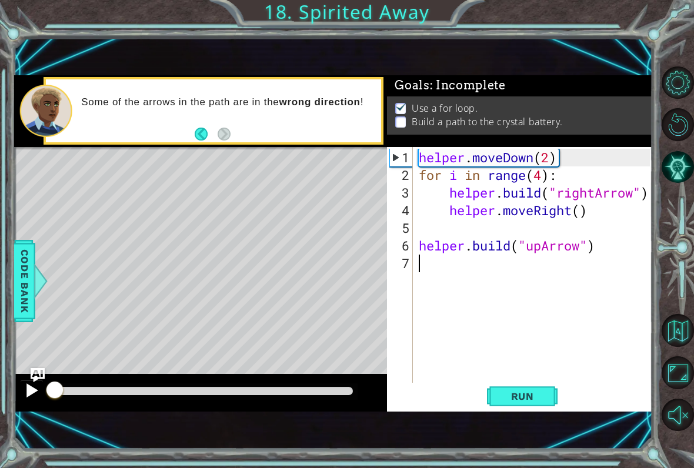
drag, startPoint x: 121, startPoint y: 396, endPoint x: 27, endPoint y: 391, distance: 94.3
click at [27, 391] on div at bounding box center [201, 393] width 374 height 38
click at [525, 393] on span "Run" at bounding box center [523, 397] width 46 height 12
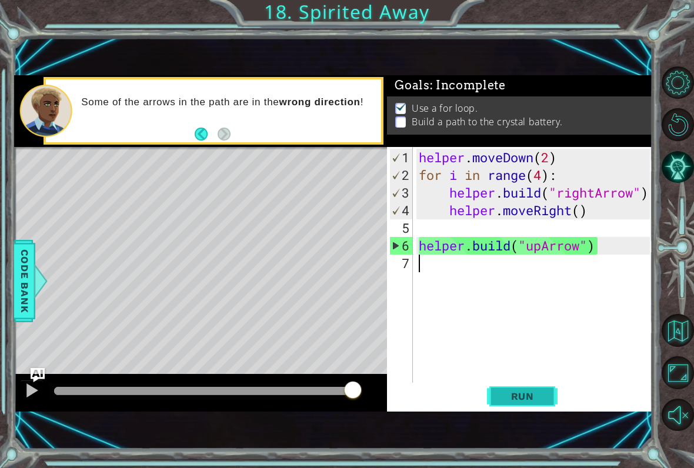
click at [536, 398] on span "Run" at bounding box center [523, 397] width 46 height 12
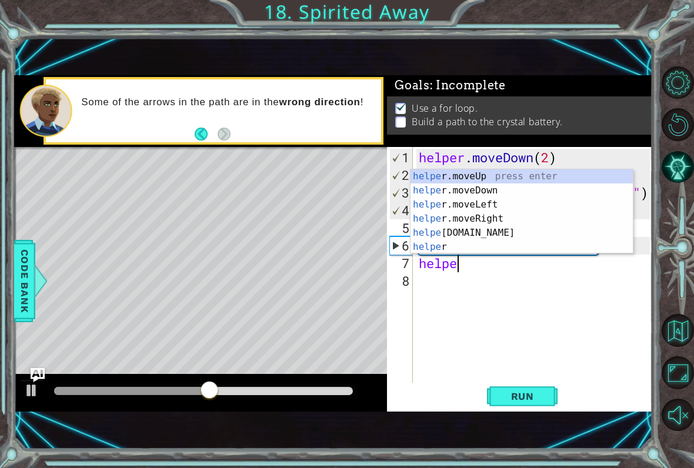
scroll to position [0, 2]
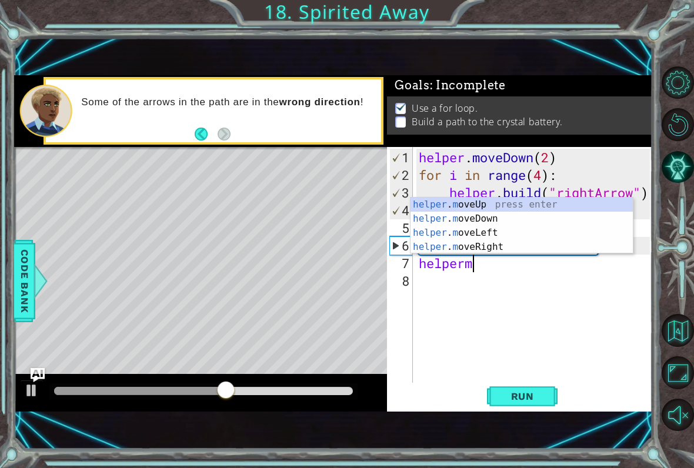
type textarea "helper.moveUp(1)"
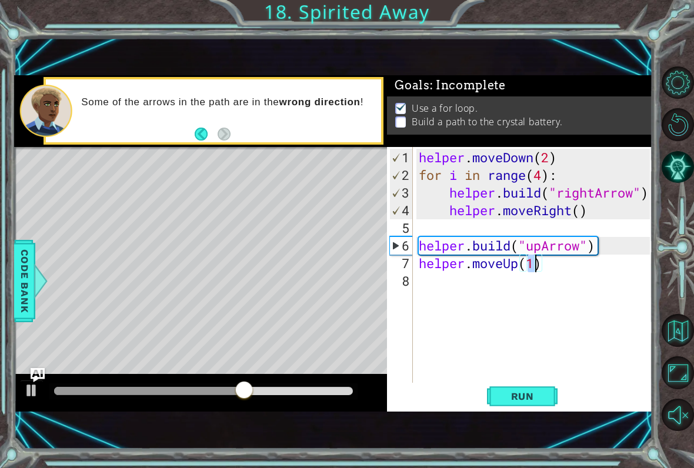
click at [480, 288] on div "helper . moveDown ( 2 ) for i in range ( 4 ) : helper . build ( "rightArrow" ) …" at bounding box center [537, 290] width 240 height 283
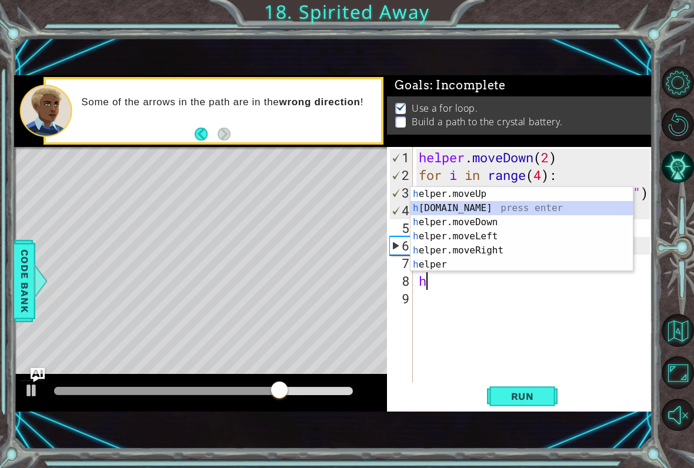
click at [483, 213] on div "h elper.moveUp press enter h [DOMAIN_NAME] press enter h elper.moveDown press e…" at bounding box center [522, 243] width 222 height 113
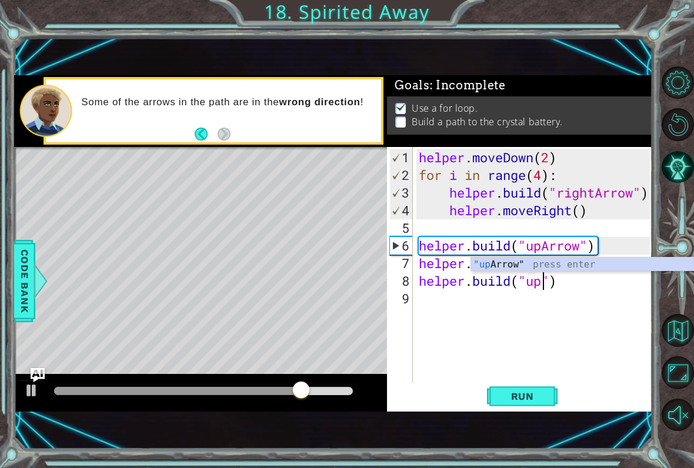
scroll to position [0, 6]
type textarea "[DOMAIN_NAME]("upArrow")"
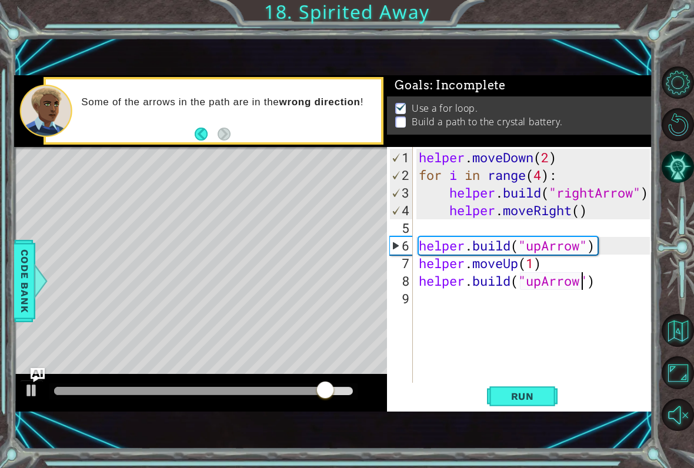
click at [506, 300] on div "helper . moveDown ( 2 ) for i in range ( 4 ) : helper . build ( "rightArrow" ) …" at bounding box center [537, 290] width 240 height 283
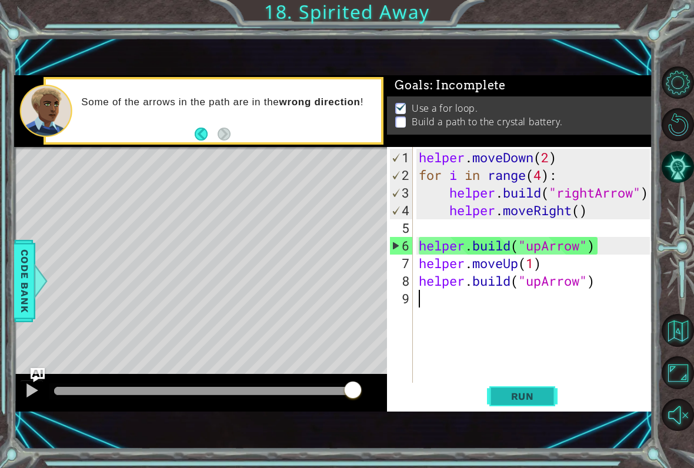
click at [534, 397] on span "Run" at bounding box center [523, 397] width 46 height 12
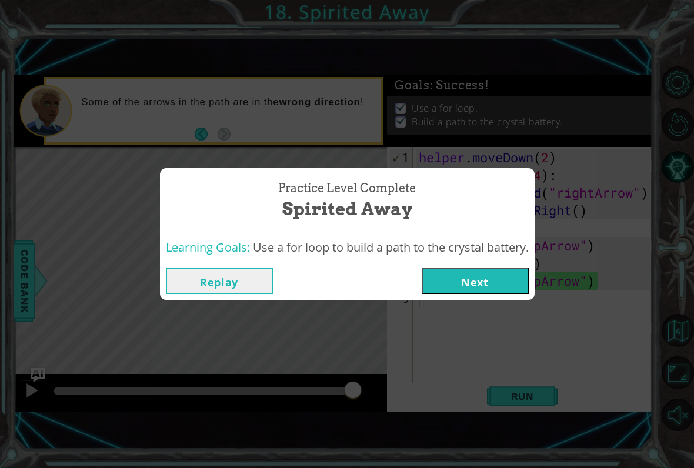
click at [472, 287] on button "Next" at bounding box center [475, 281] width 107 height 26
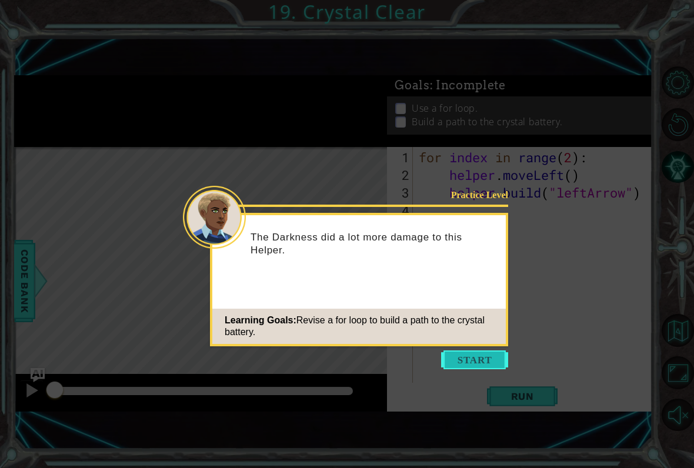
click at [483, 367] on button "Start" at bounding box center [474, 360] width 67 height 19
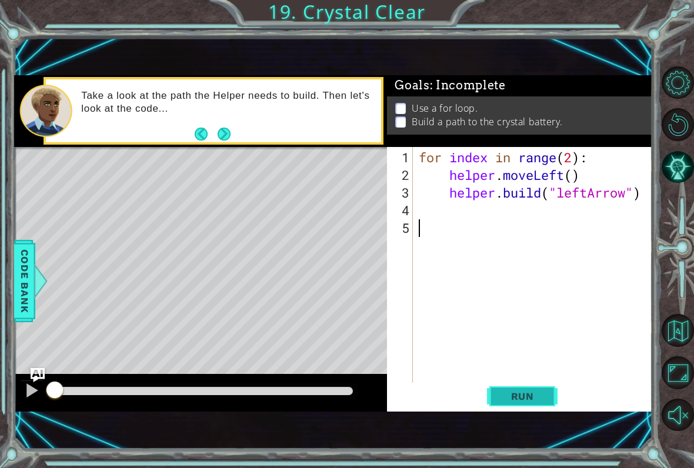
click at [521, 386] on button "Run" at bounding box center [522, 396] width 71 height 26
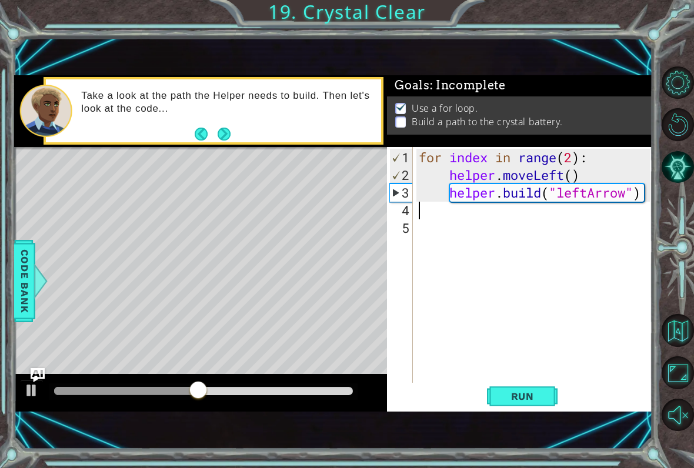
click at [434, 209] on div "for index in range ( 2 ) : helper . moveLeft ( ) helper . build ( "leftArrow" )" at bounding box center [537, 290] width 240 height 283
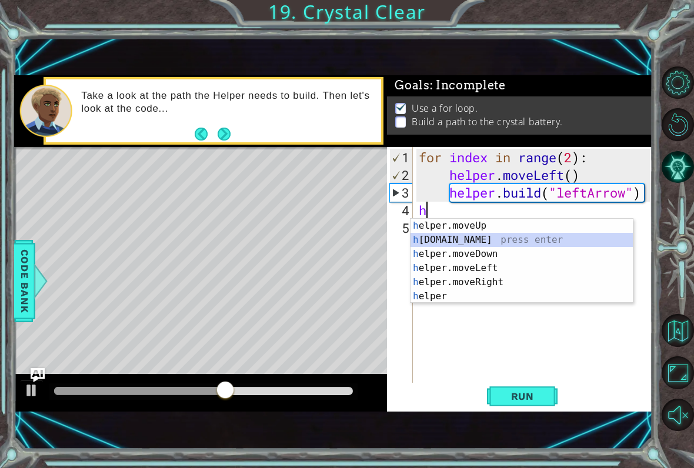
click at [453, 241] on div "h elper.moveUp press enter h [DOMAIN_NAME] press enter h elper.moveDown press e…" at bounding box center [522, 275] width 222 height 113
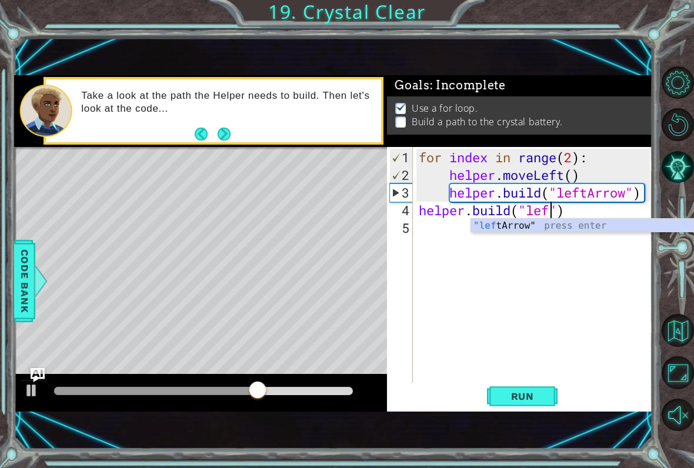
scroll to position [0, 6]
type textarea "[DOMAIN_NAME]("leftArrow")"
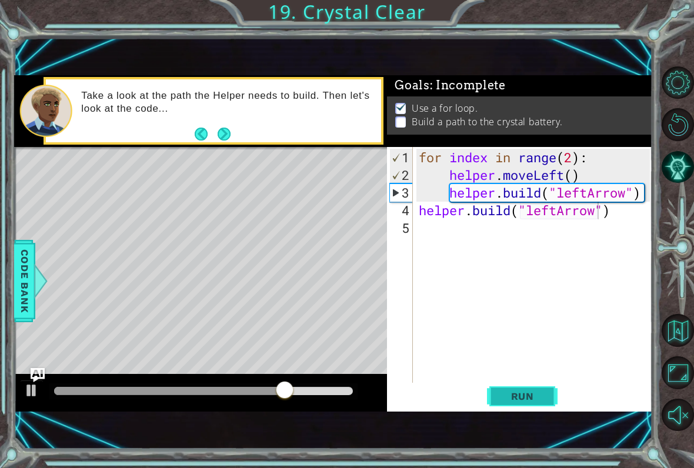
click at [535, 409] on button "Run" at bounding box center [522, 396] width 71 height 26
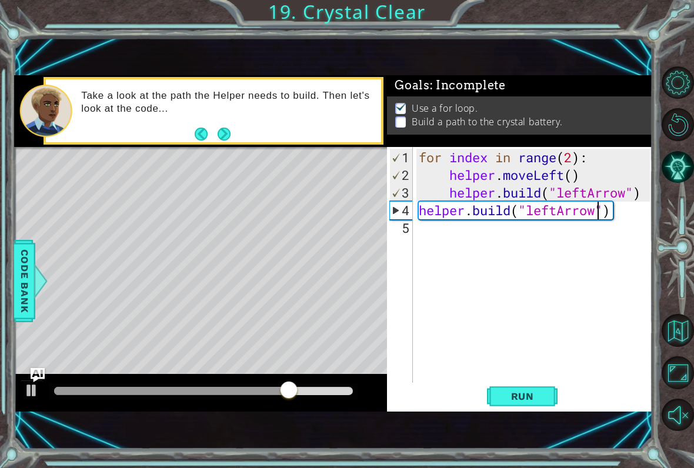
click at [410, 228] on div "5" at bounding box center [402, 229] width 24 height 18
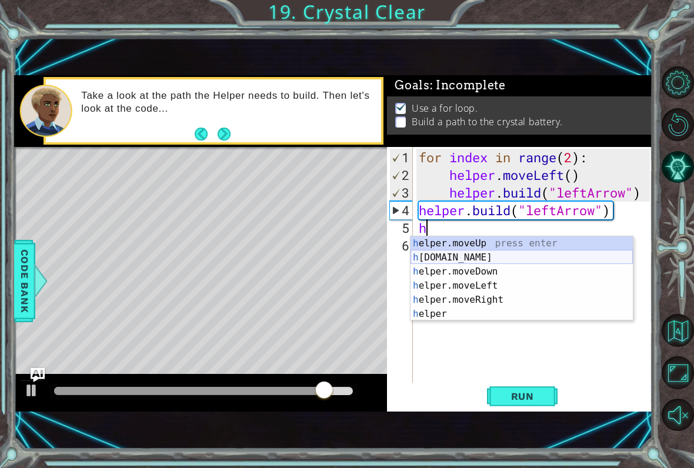
click at [453, 257] on div "h elper.moveUp press enter h [DOMAIN_NAME] press enter h elper.moveDown press e…" at bounding box center [522, 293] width 222 height 113
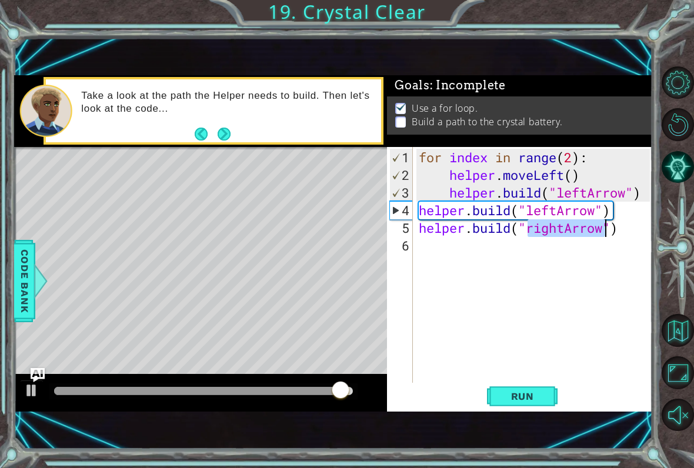
scroll to position [0, 5]
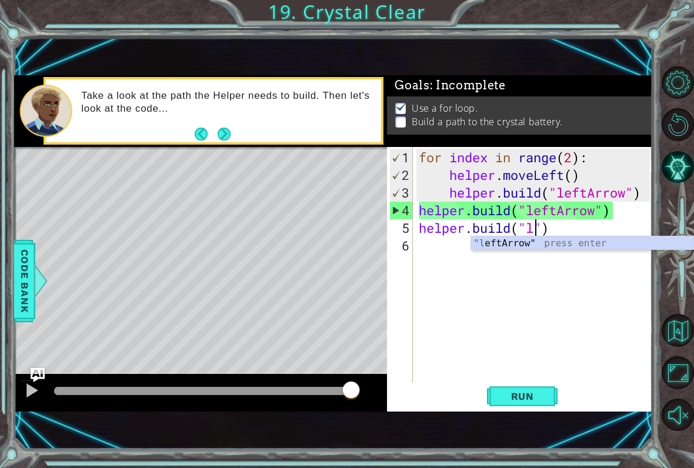
type textarea "[DOMAIN_NAME]("leftArrow")"
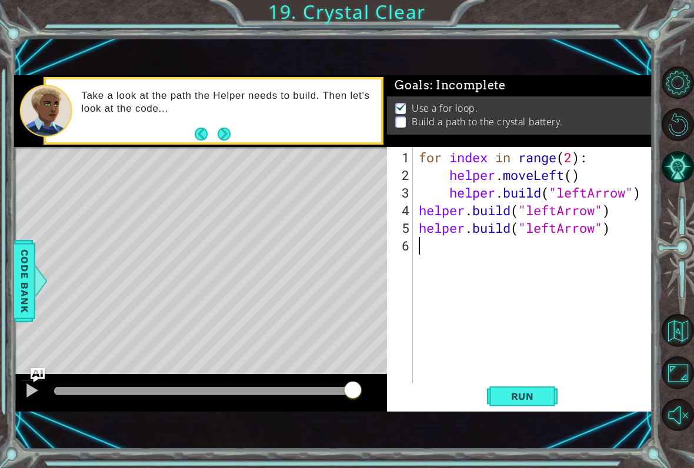
click at [427, 251] on div "for index in range ( 2 ) : helper . moveLeft ( ) helper . build ( "leftArrow" )…" at bounding box center [537, 290] width 240 height 283
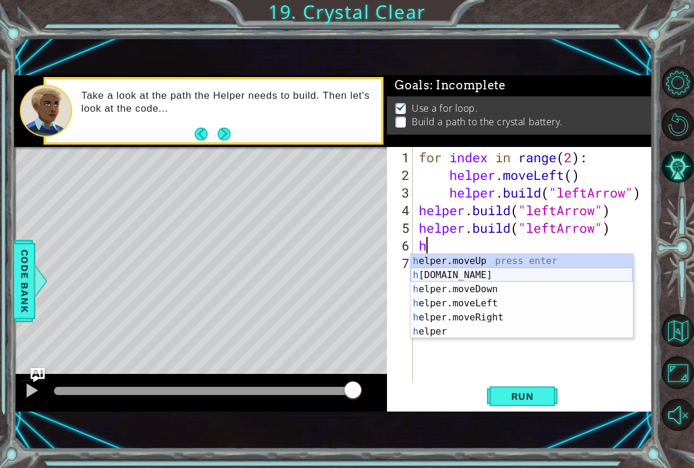
click at [458, 277] on div "h elper.moveUp press enter h [DOMAIN_NAME] press enter h elper.moveDown press e…" at bounding box center [522, 310] width 222 height 113
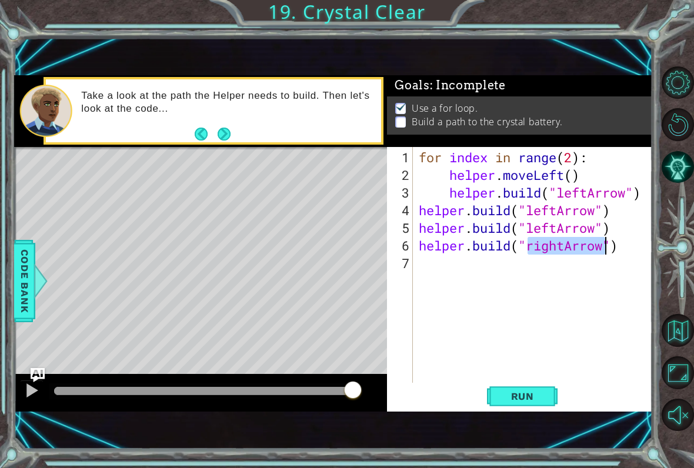
scroll to position [0, 5]
click at [504, 401] on span "Run" at bounding box center [523, 397] width 46 height 12
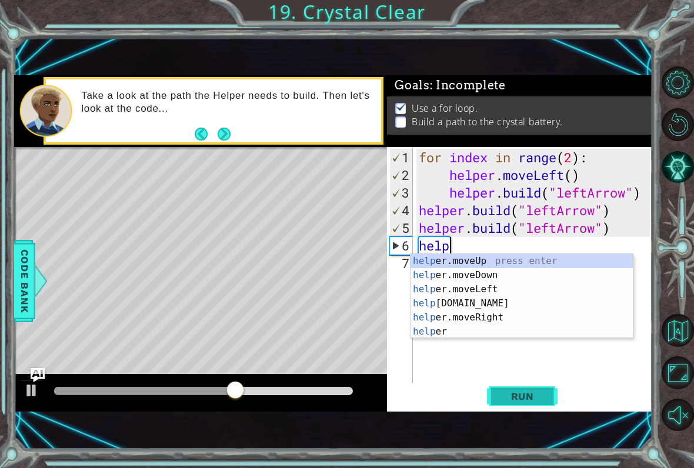
scroll to position [0, 0]
type textarea "h"
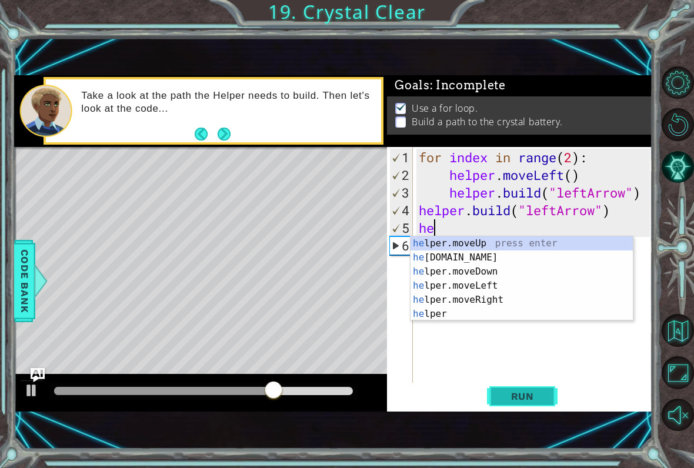
type textarea "h"
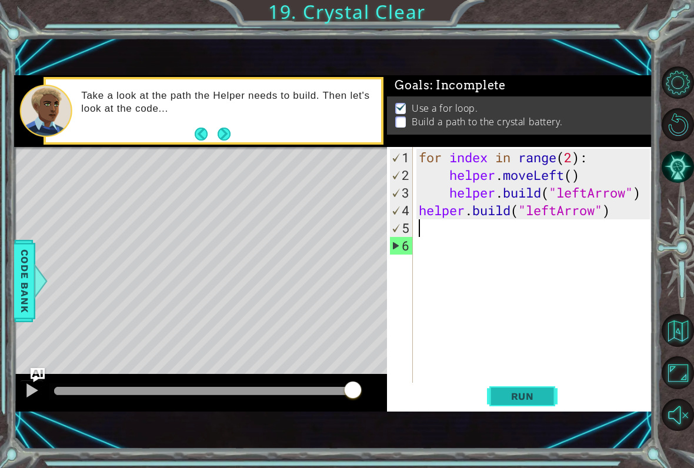
click at [535, 407] on button "Run" at bounding box center [522, 396] width 71 height 26
